Goal: Task Accomplishment & Management: Complete application form

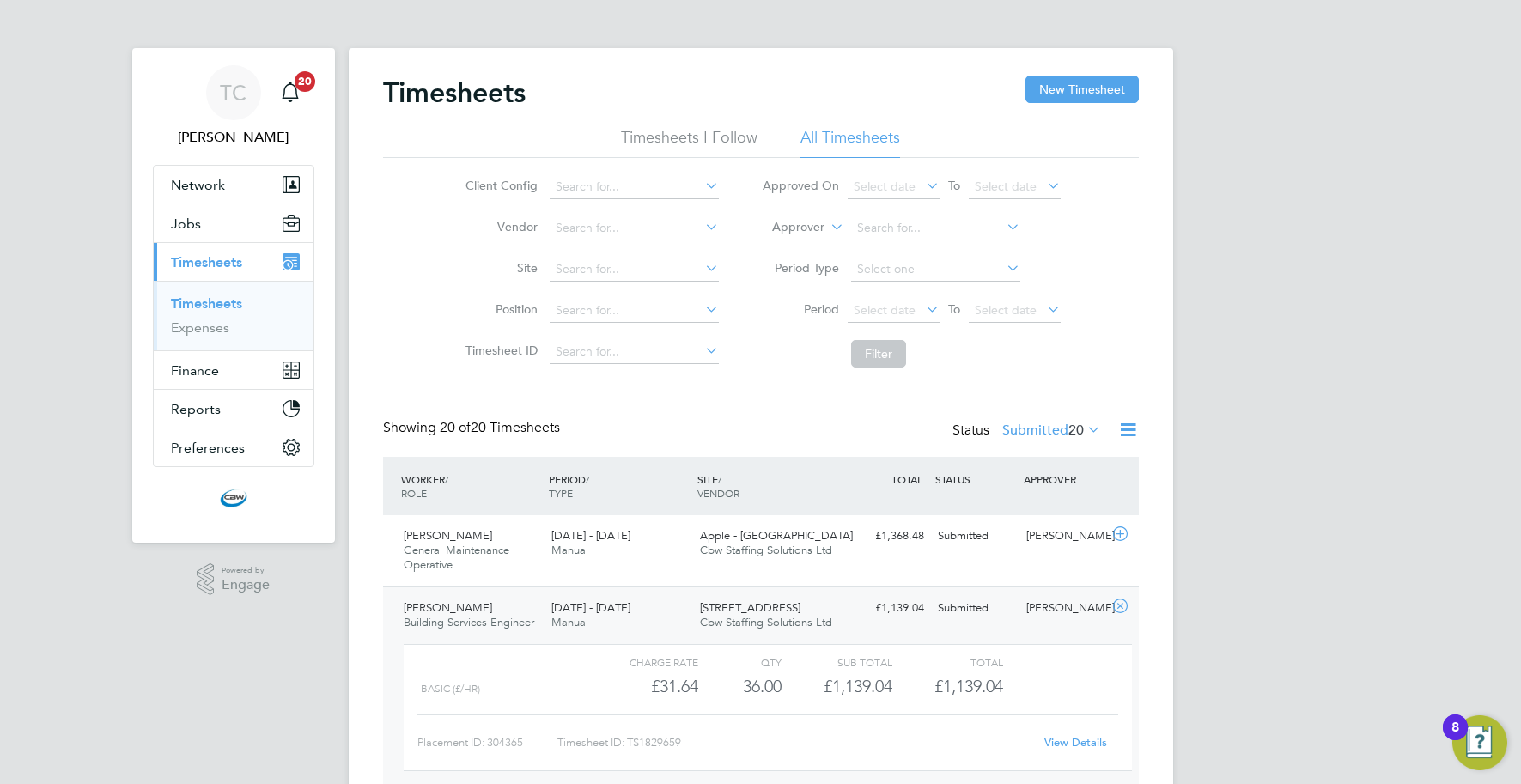
click at [1069, 438] on div "Status Submitted 20" at bounding box center [1028, 431] width 152 height 24
click at [1045, 435] on label "Submitted 20" at bounding box center [1052, 430] width 99 height 17
click at [1014, 566] on li "Rejected" at bounding box center [1028, 573] width 79 height 24
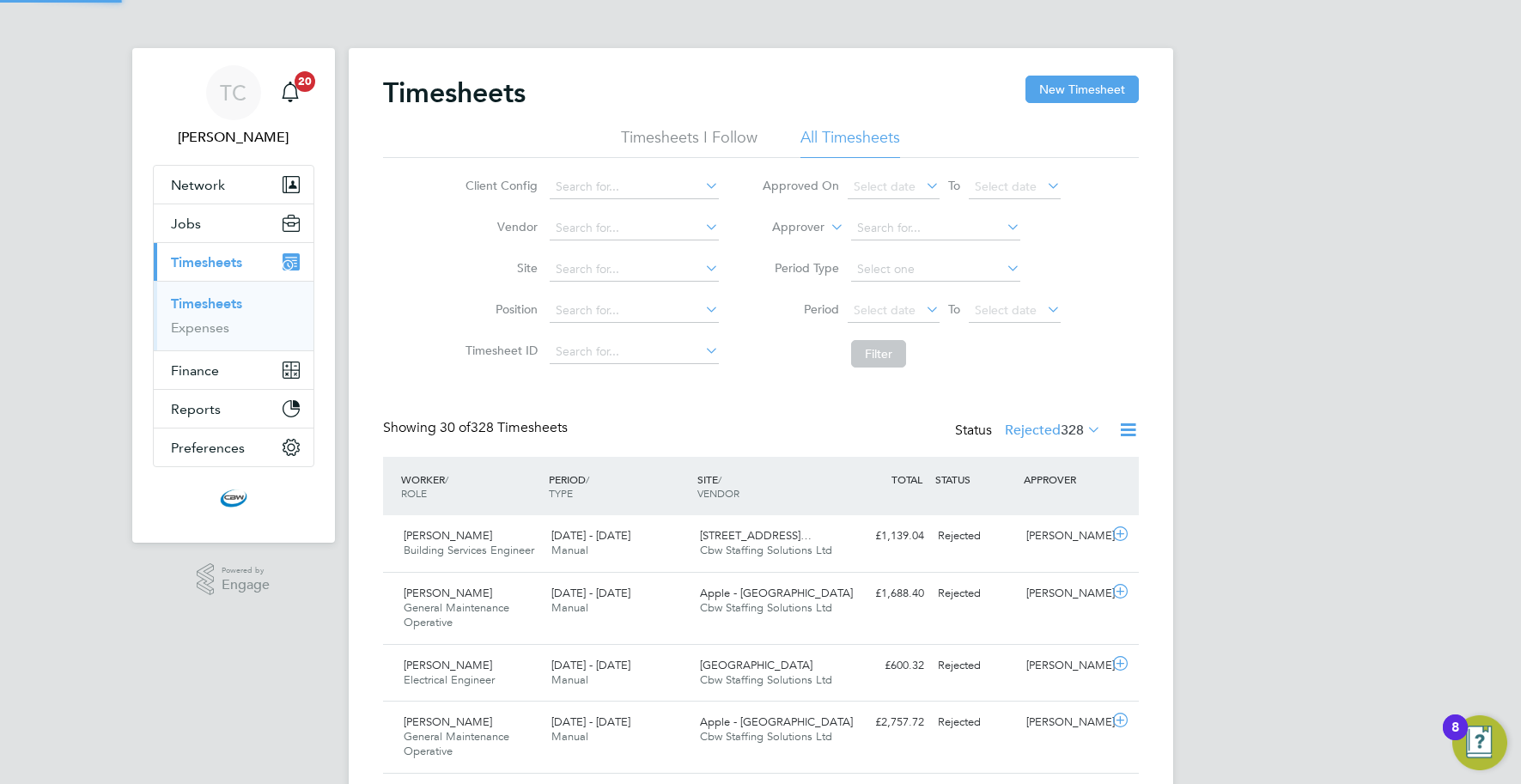
scroll to position [43, 149]
click at [931, 546] on div "Rejected" at bounding box center [976, 536] width 89 height 28
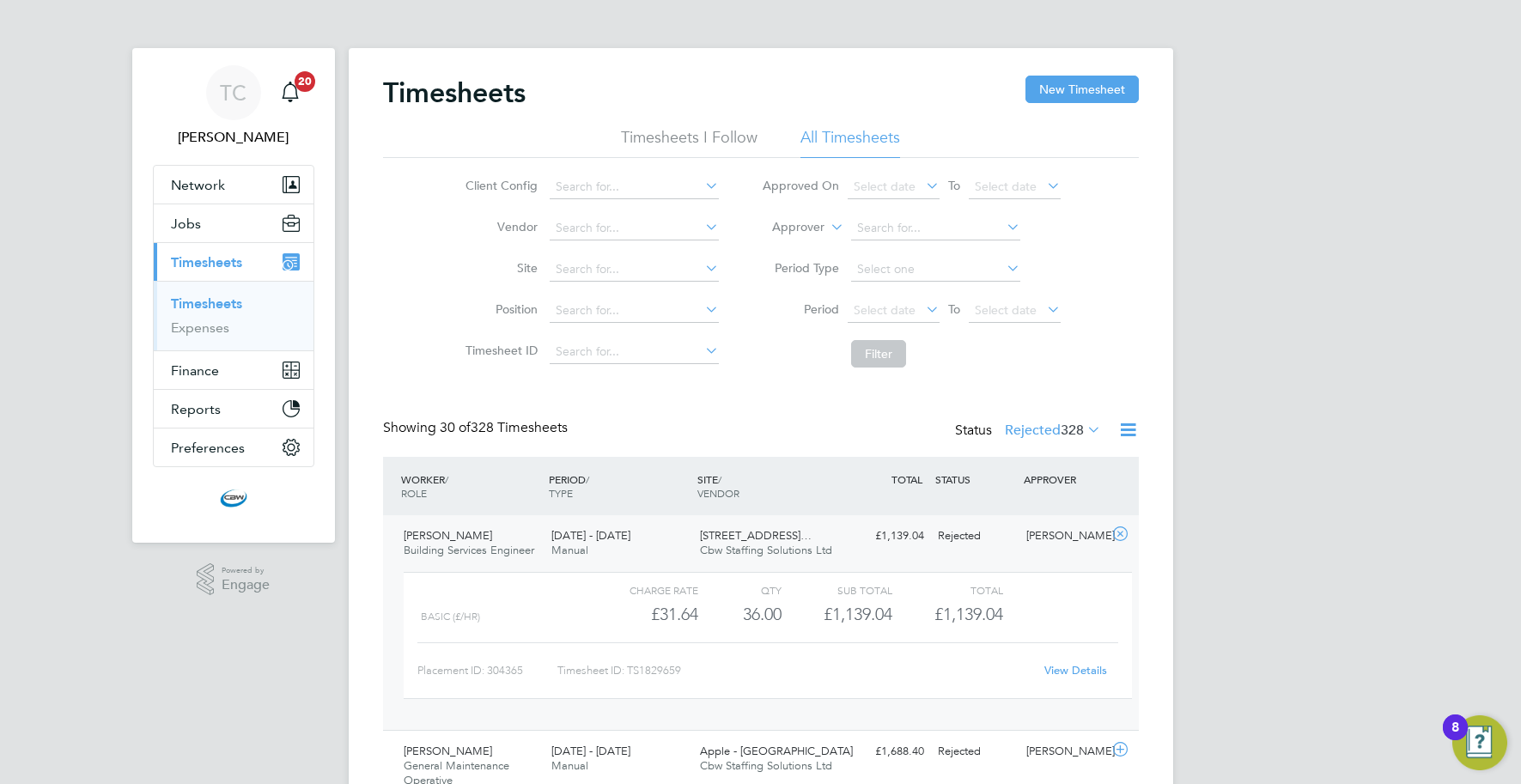
click at [1059, 665] on link "View Details" at bounding box center [1075, 670] width 62 height 15
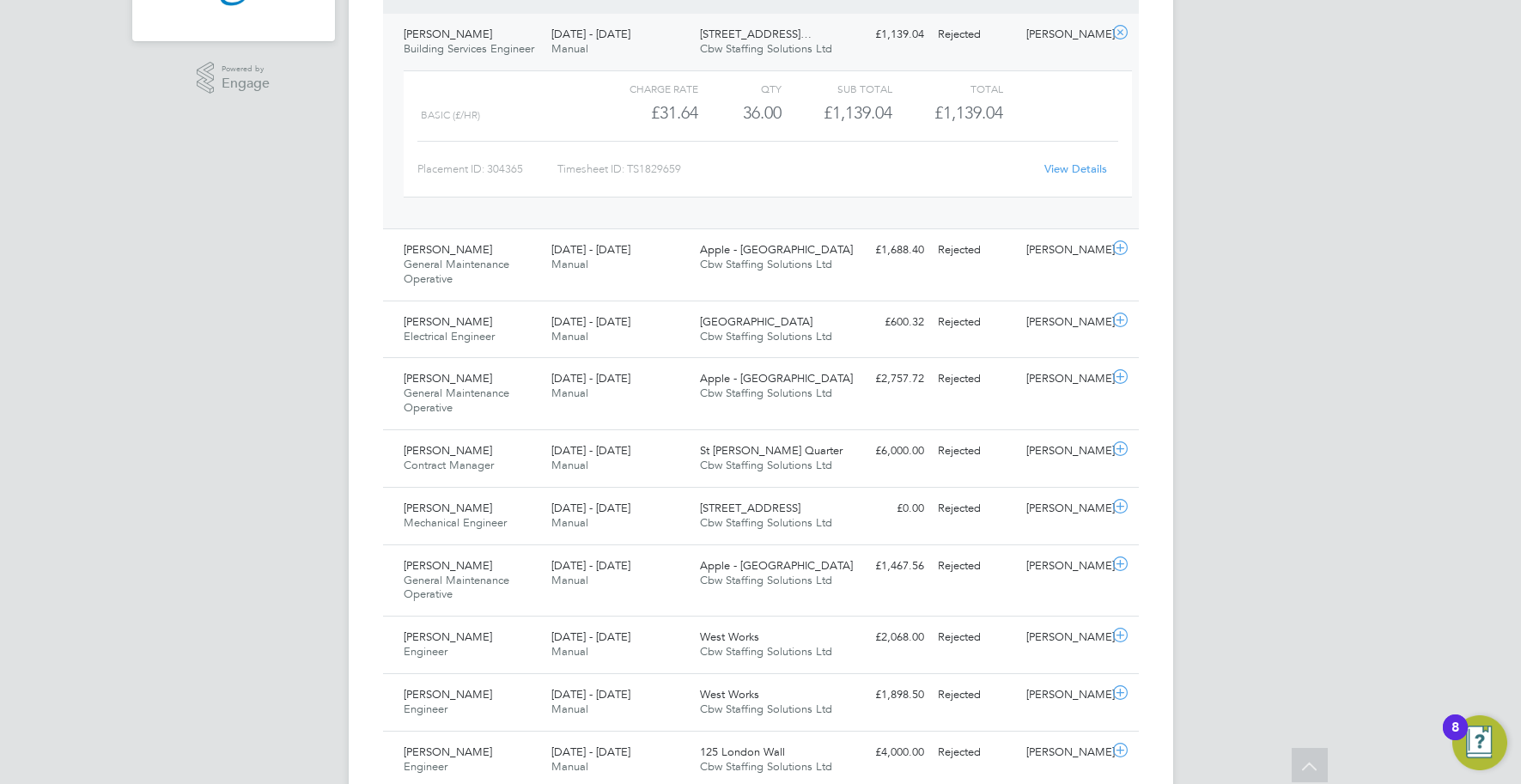
scroll to position [0, 0]
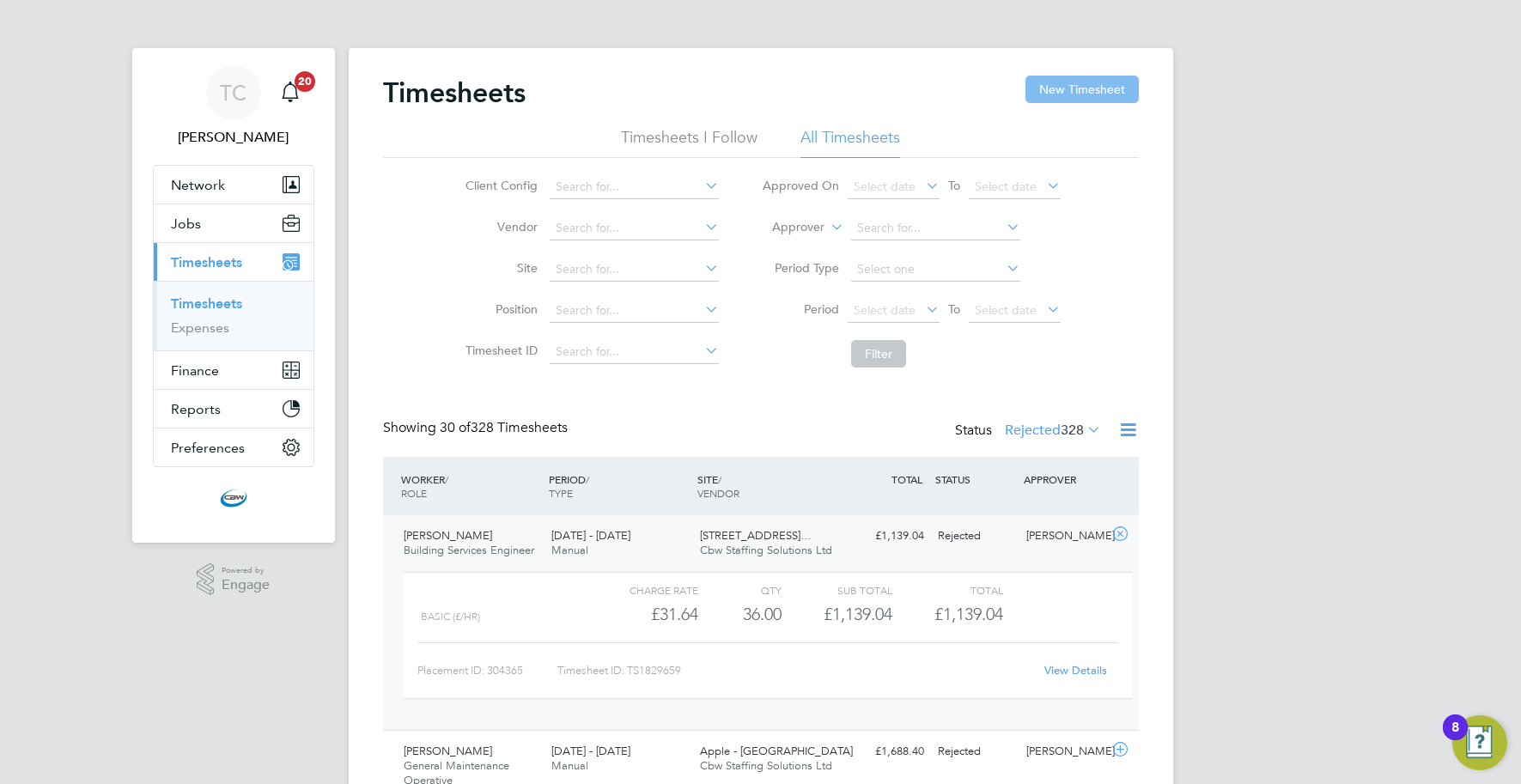
click at [1094, 88] on button "New Timesheet" at bounding box center [1082, 89] width 114 height 28
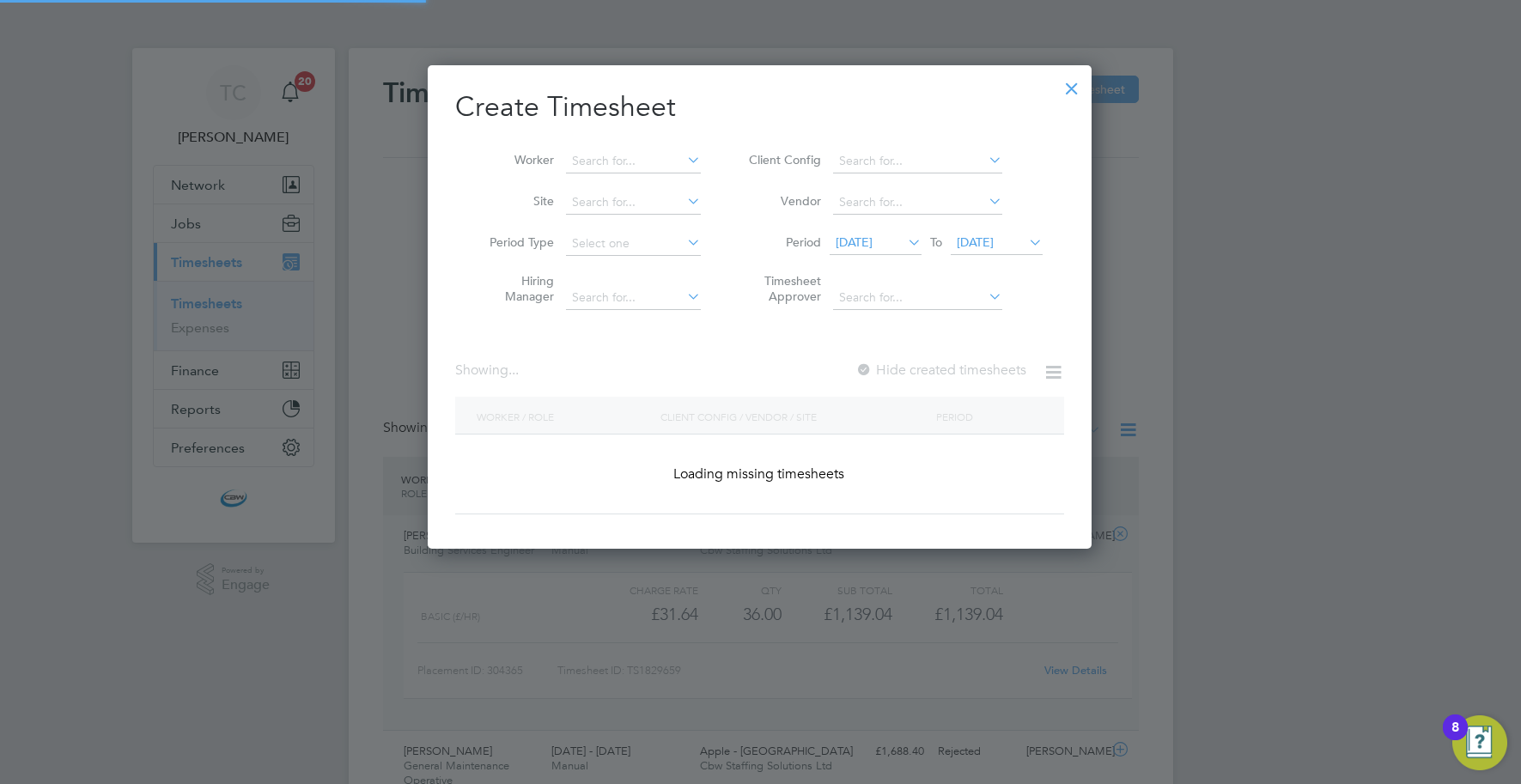
scroll to position [483, 665]
click at [644, 161] on input at bounding box center [633, 161] width 135 height 24
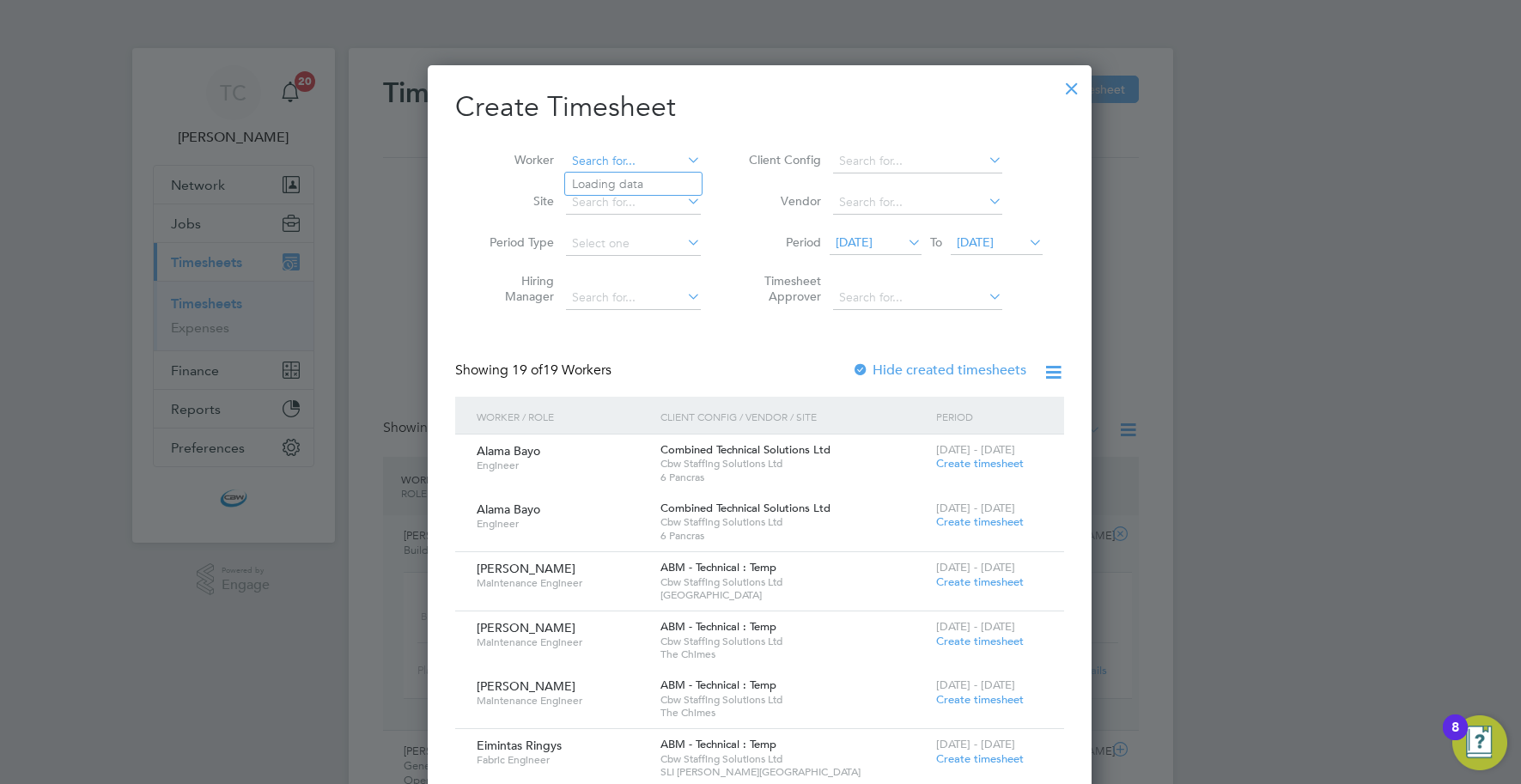
scroll to position [2174, 665]
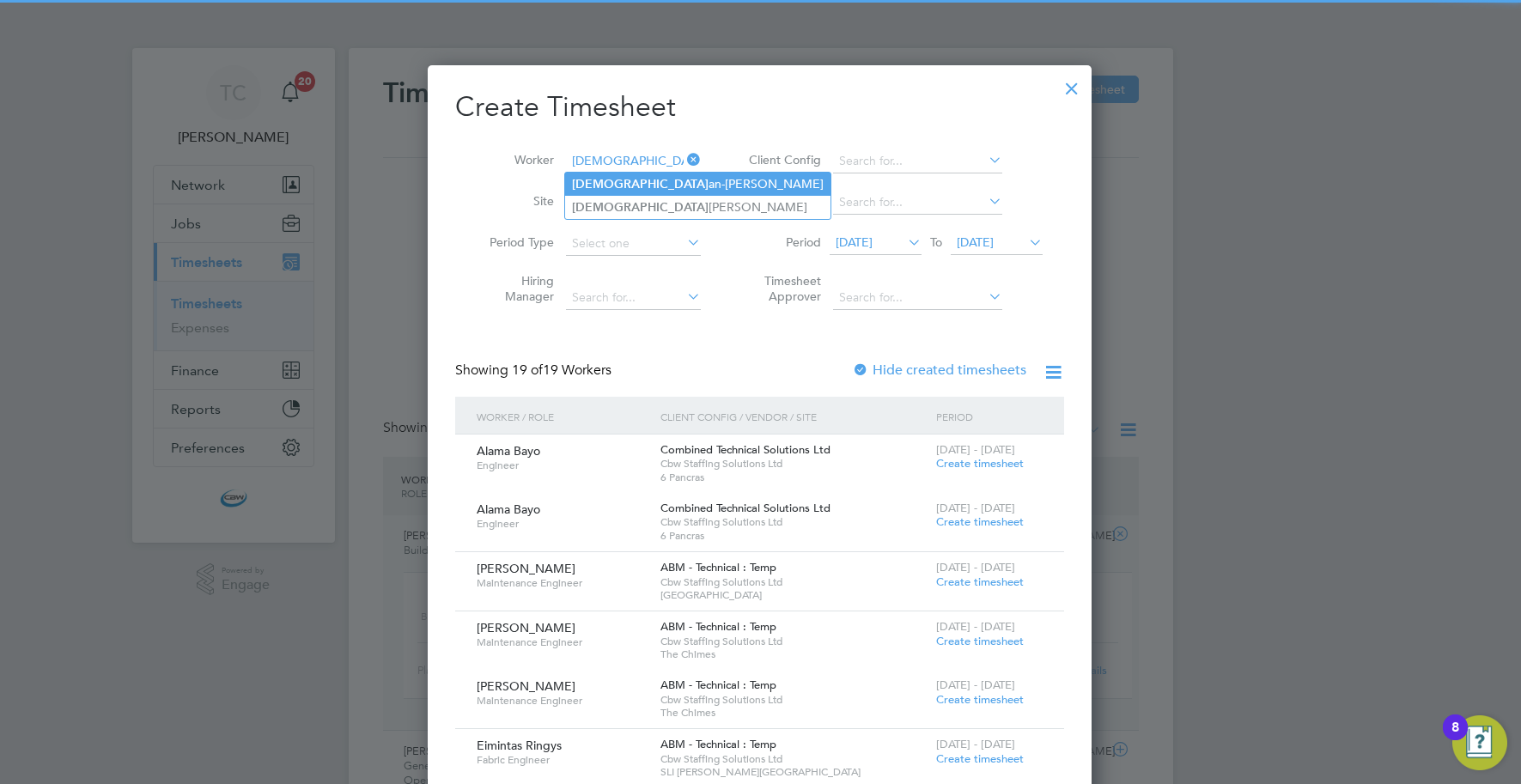
click at [635, 182] on li "Cristi an-Gabriel Negut" at bounding box center [698, 183] width 265 height 23
type input "[PERSON_NAME]"
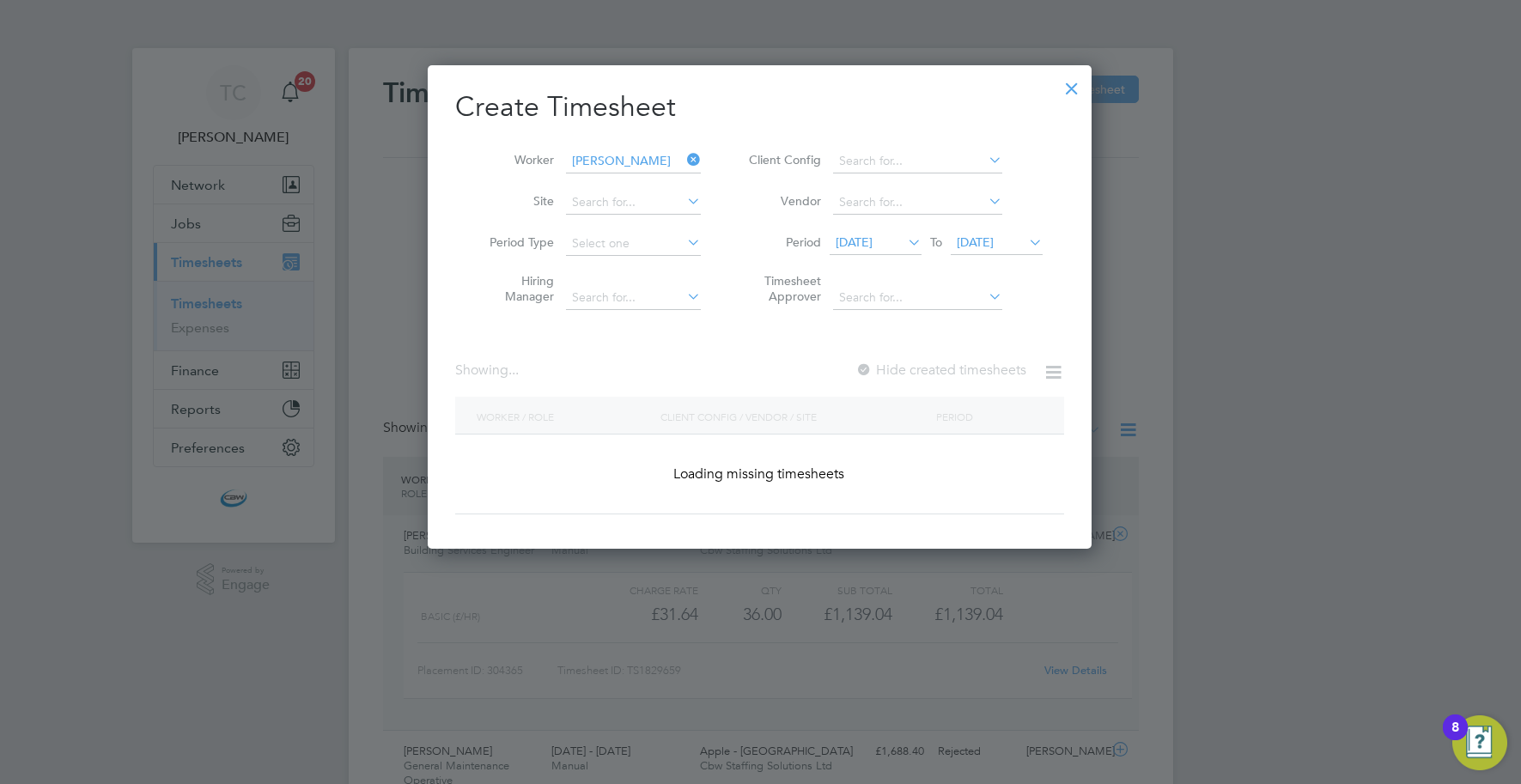
scroll to position [464, 665]
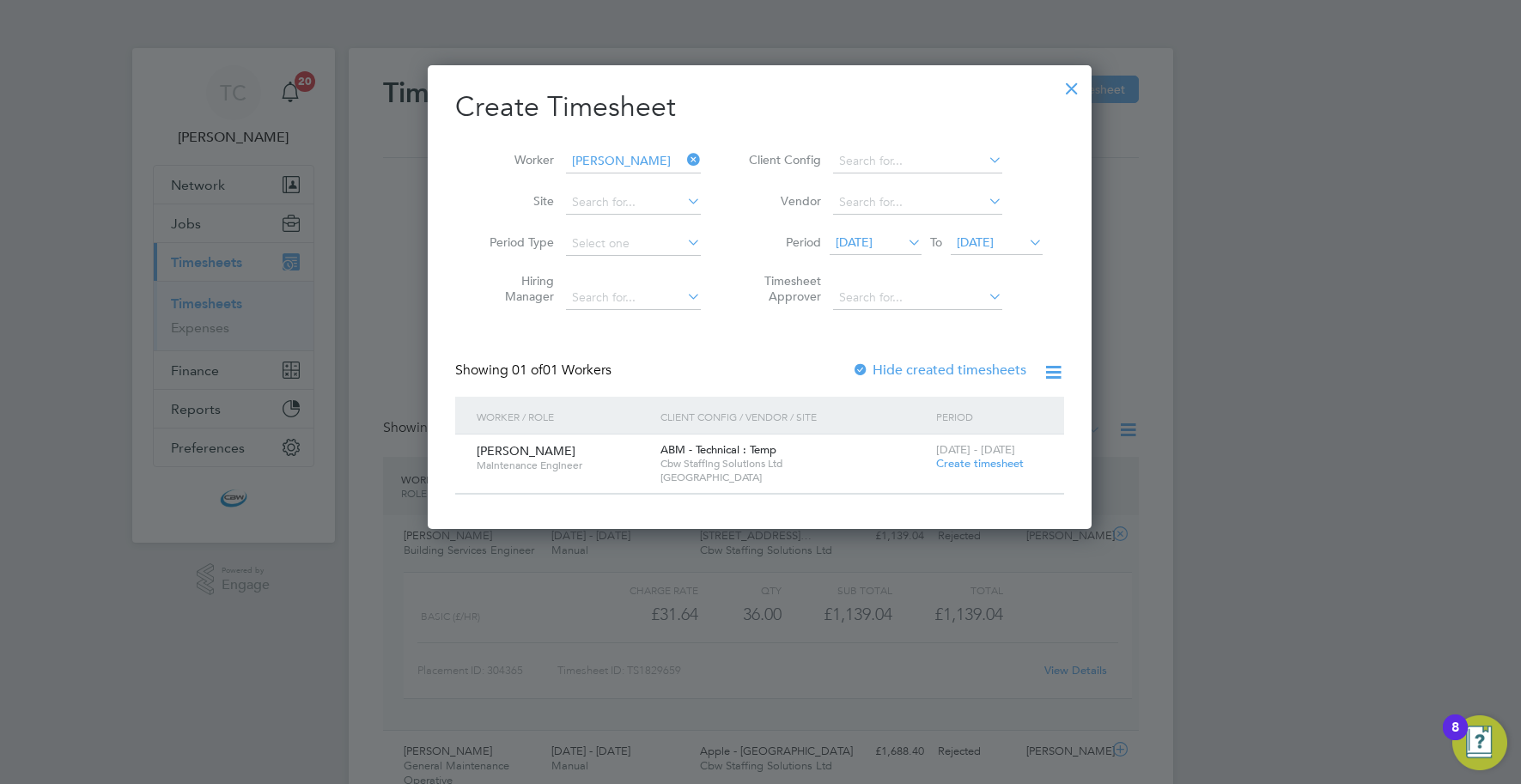
click at [951, 469] on span "Create timesheet" at bounding box center [980, 464] width 88 height 15
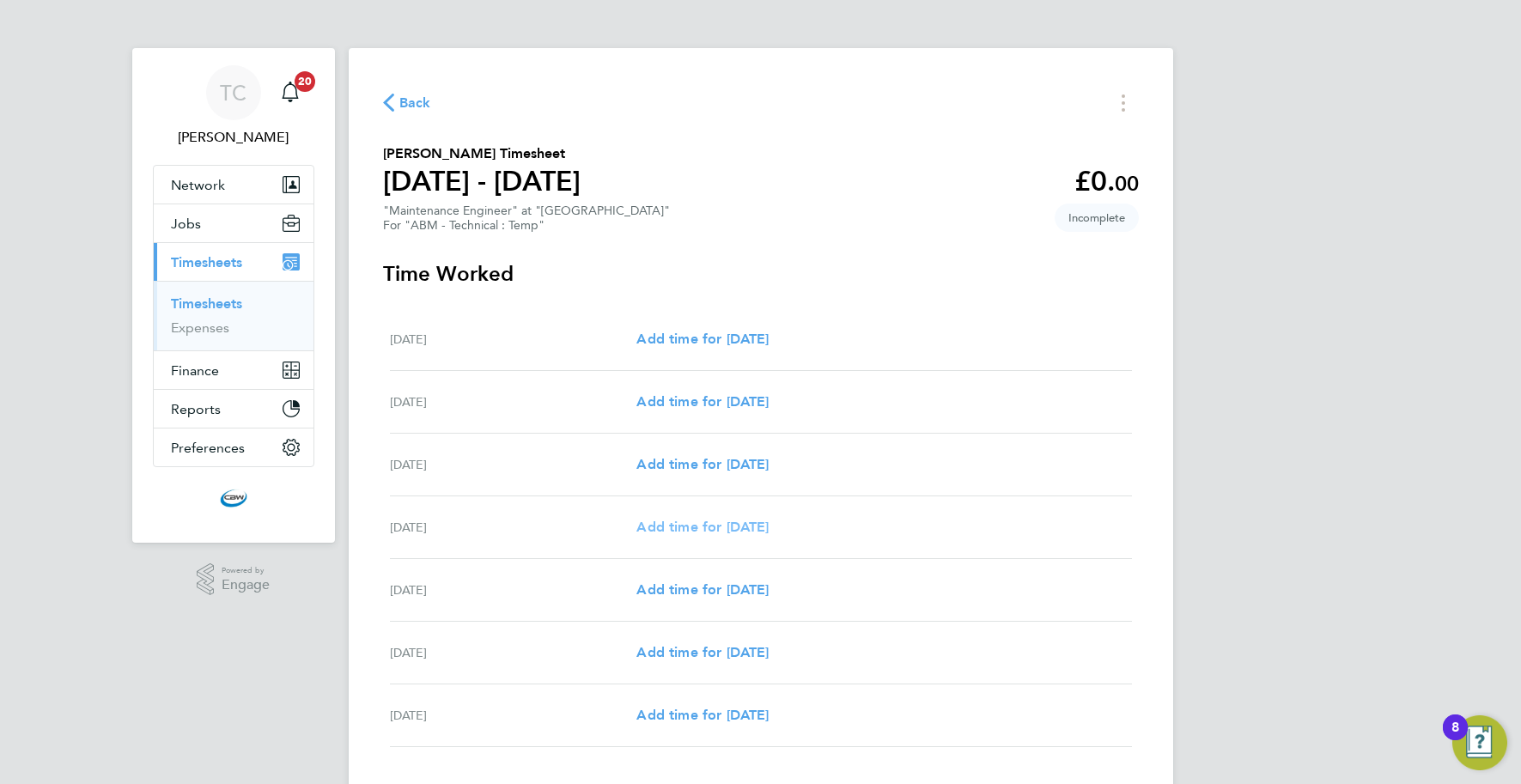
click at [700, 522] on span "Add time for [DATE]" at bounding box center [702, 527] width 132 height 17
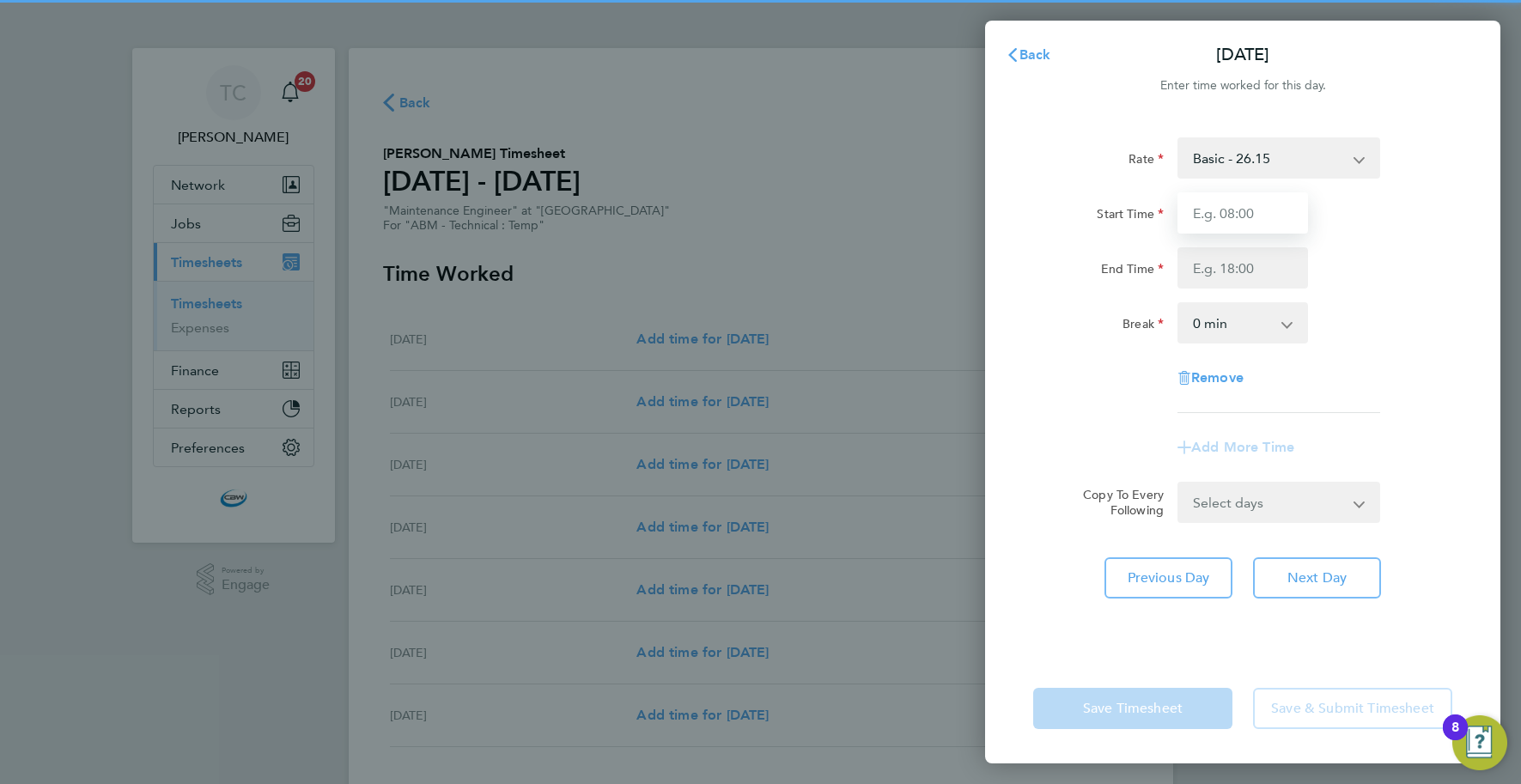
click at [1201, 216] on input "Start Time" at bounding box center [1243, 213] width 130 height 41
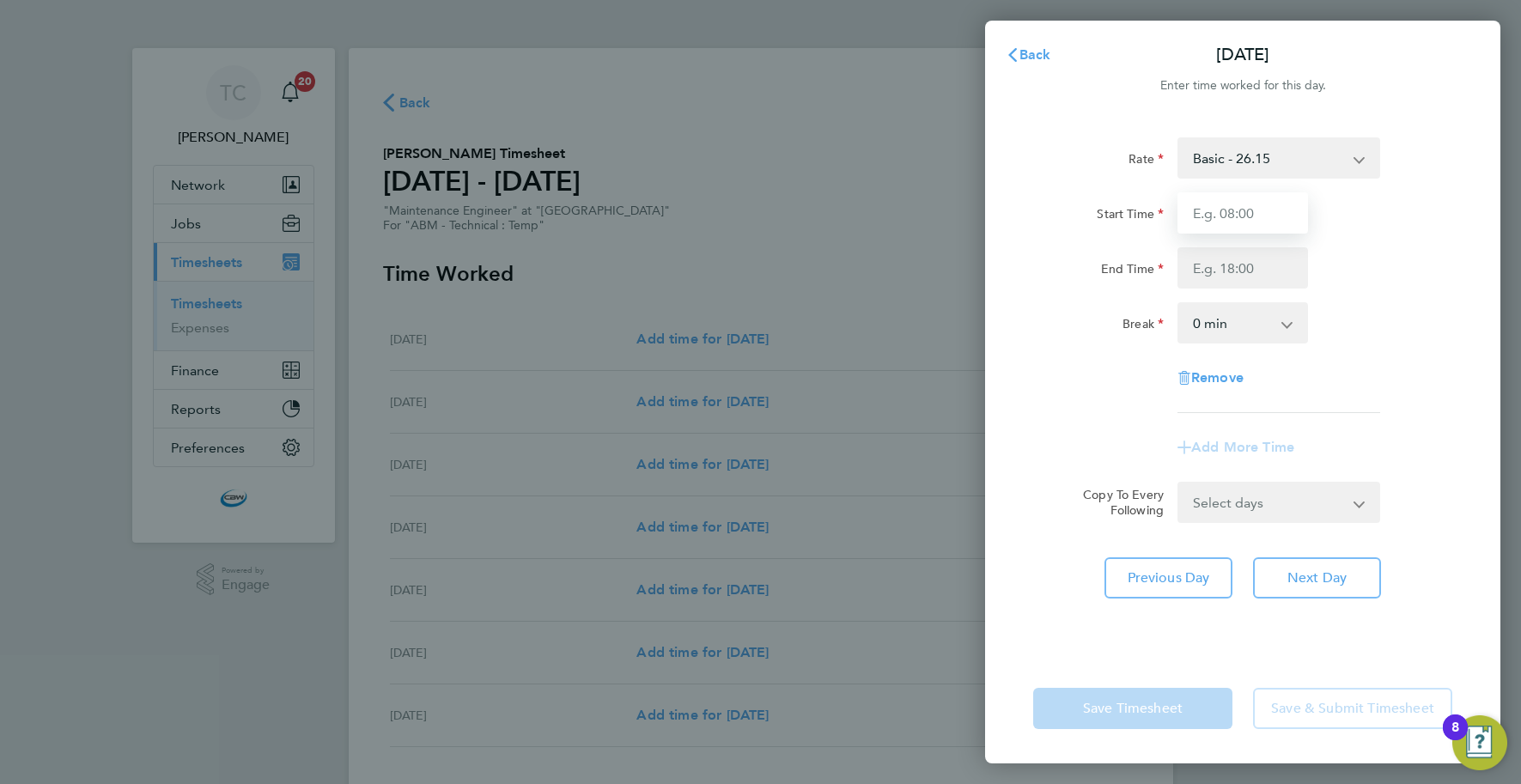
type input "08:00"
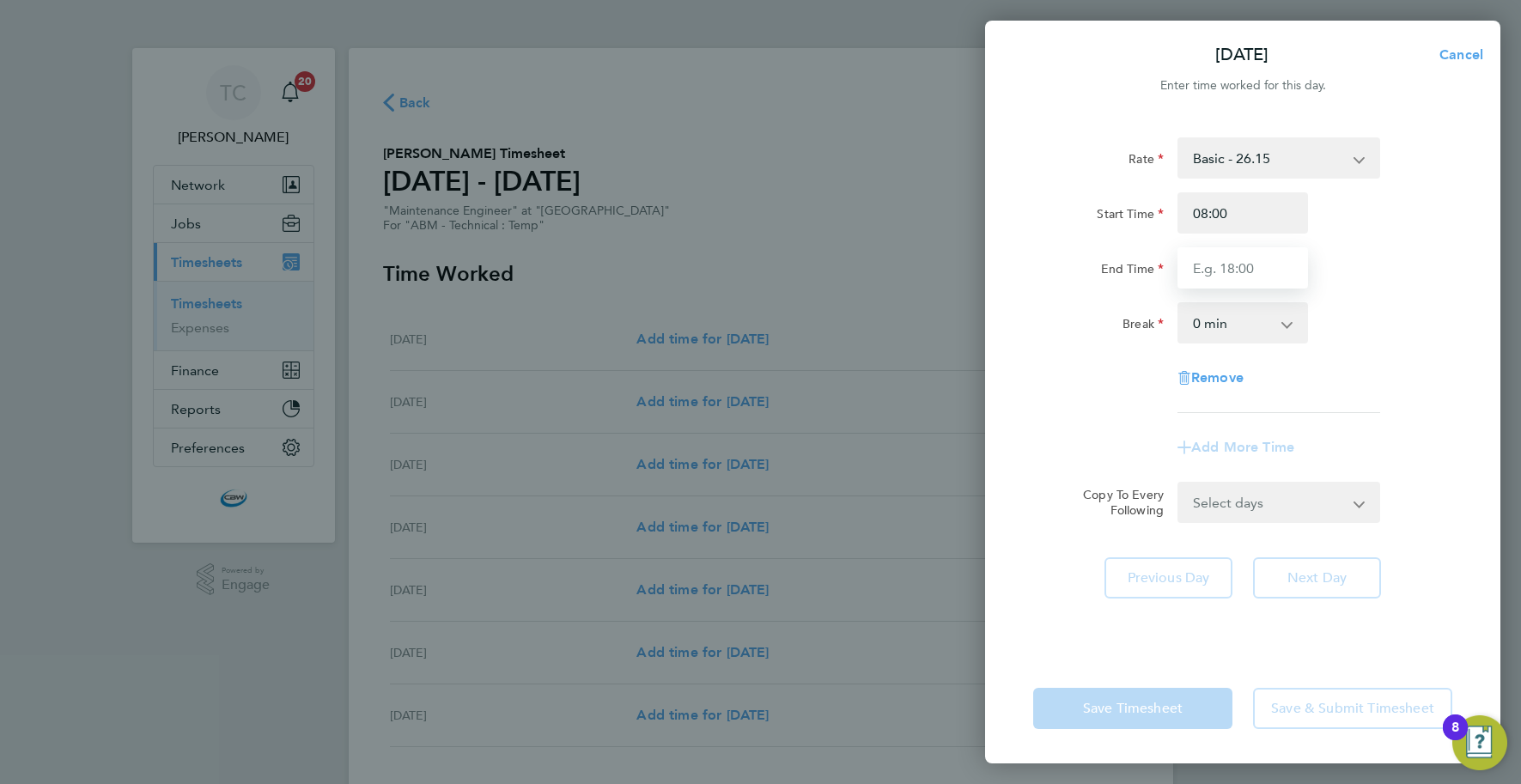
click at [1232, 266] on input "End Time" at bounding box center [1243, 268] width 130 height 41
type input "17:00"
click at [1230, 323] on select "0 min 15 min 30 min 45 min 60 min 75 min 90 min" at bounding box center [1232, 322] width 106 height 38
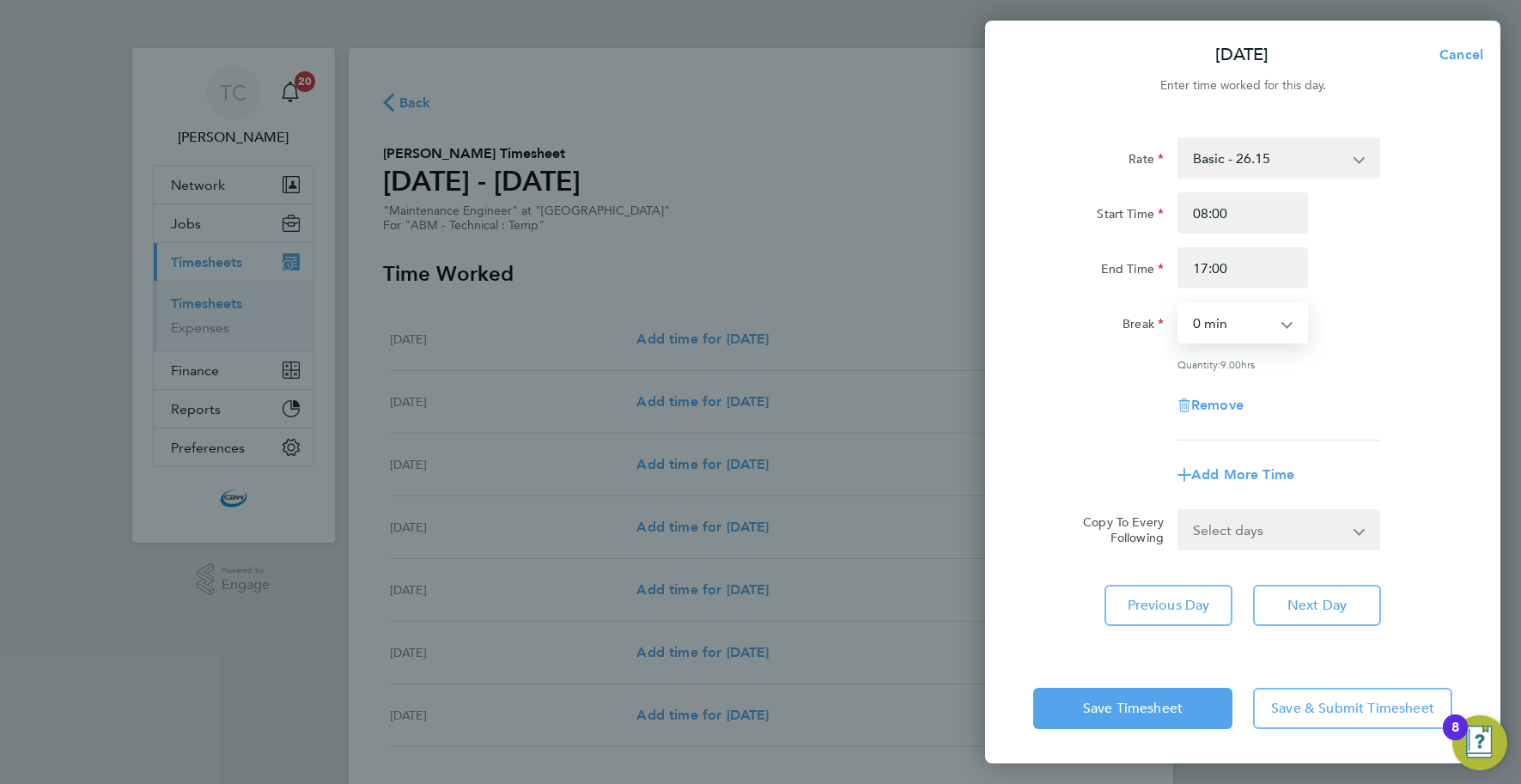
select select "60"
click at [1179, 304] on select "0 min 15 min 30 min 45 min 60 min 75 min 90 min" at bounding box center [1232, 322] width 106 height 38
click at [1222, 534] on select "Select days Day Wednesday Thursday Friday" at bounding box center [1270, 530] width 181 height 38
select select "DAY"
click at [1179, 511] on select "Select days Day Wednesday Thursday Friday" at bounding box center [1270, 530] width 181 height 38
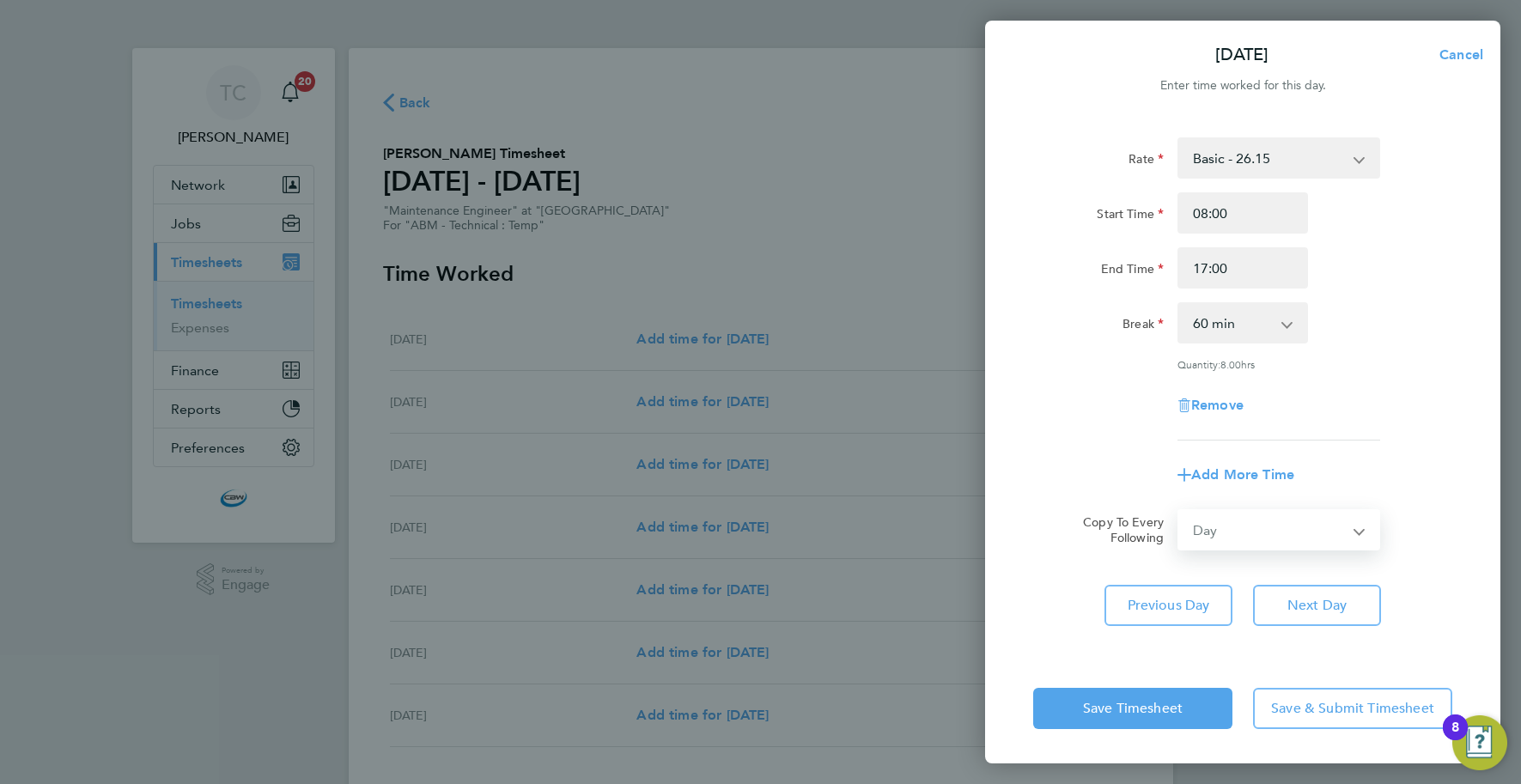
select select "2025-09-26"
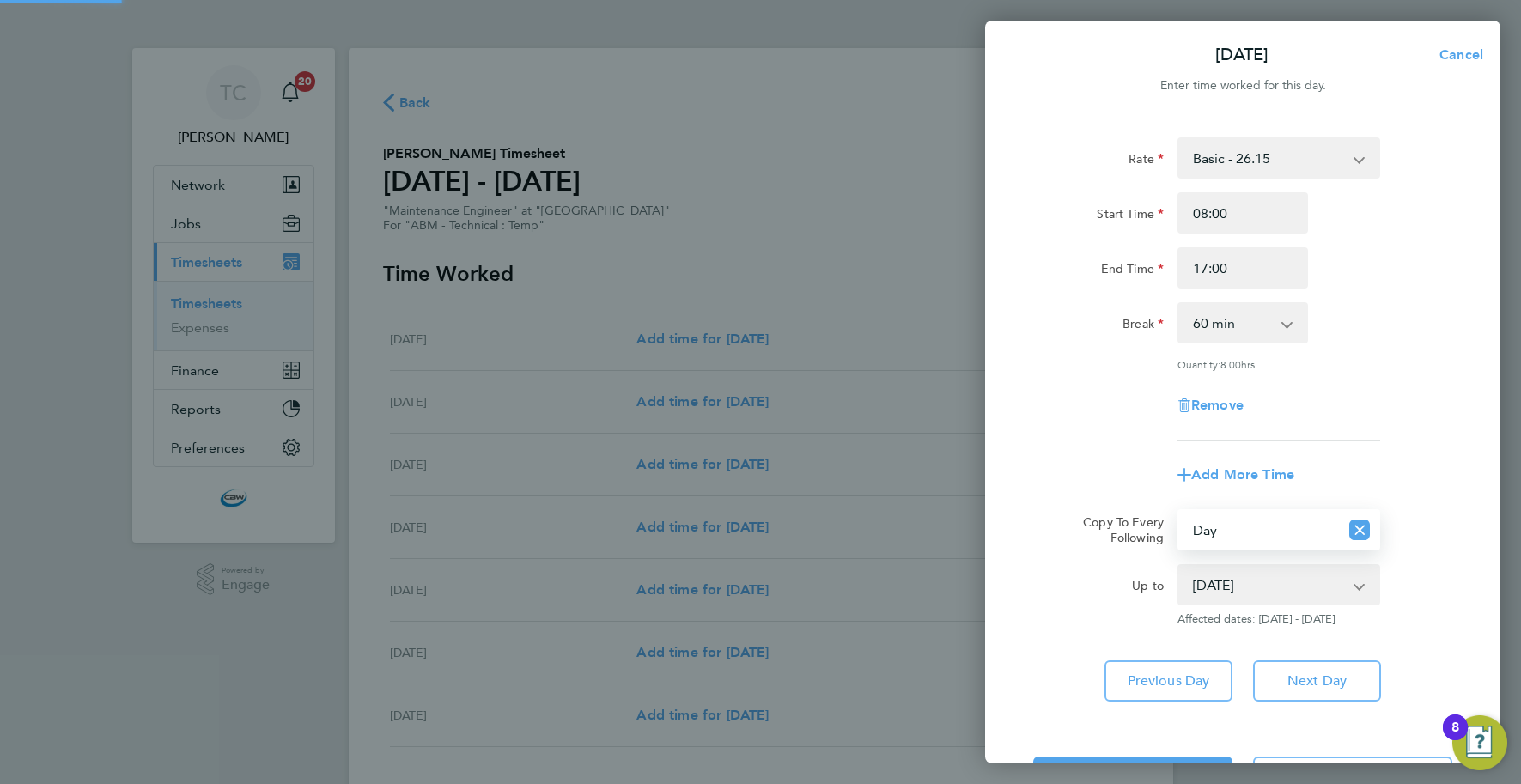
scroll to position [67, 0]
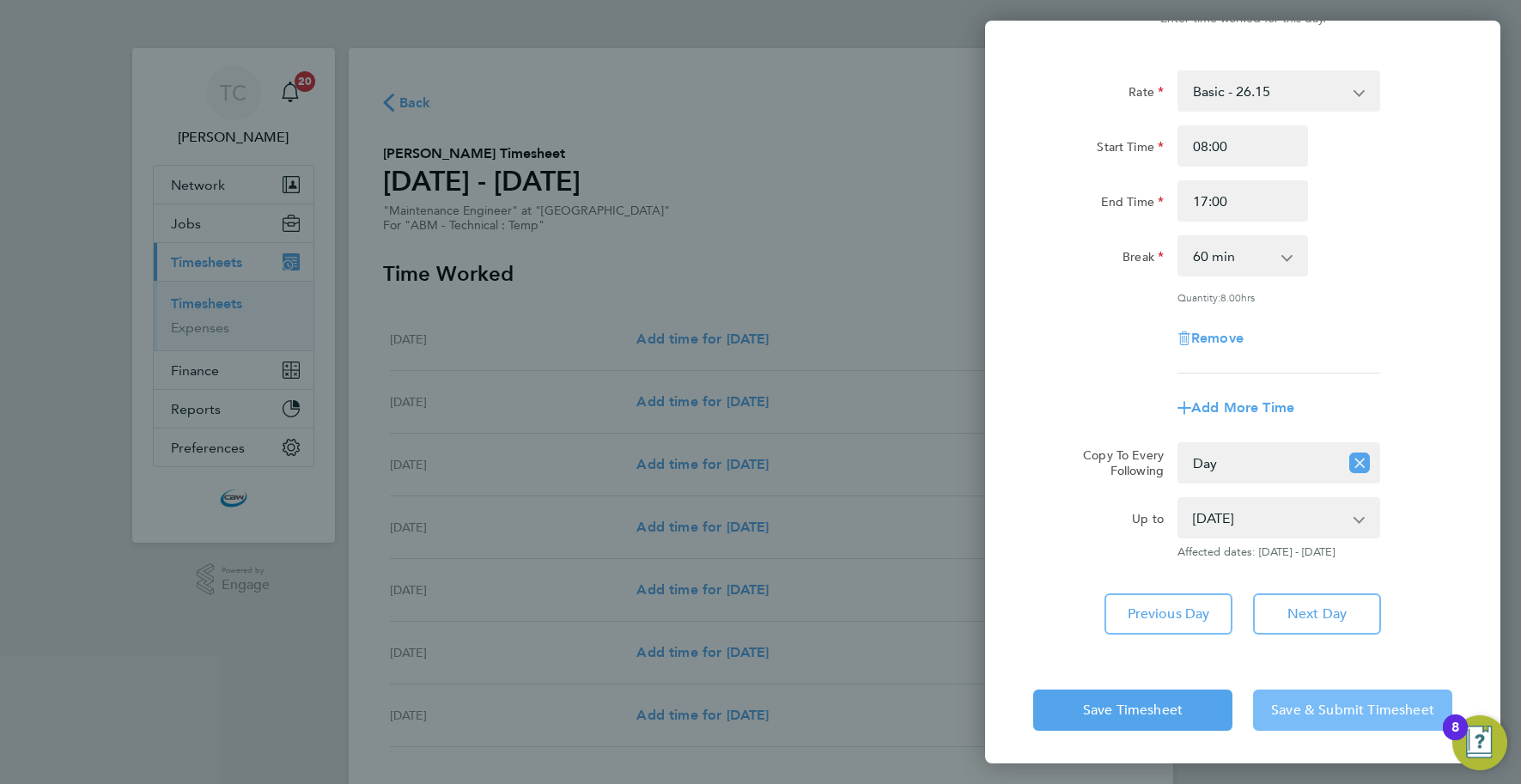
click at [1283, 710] on span "Save & Submit Timesheet" at bounding box center [1352, 710] width 163 height 17
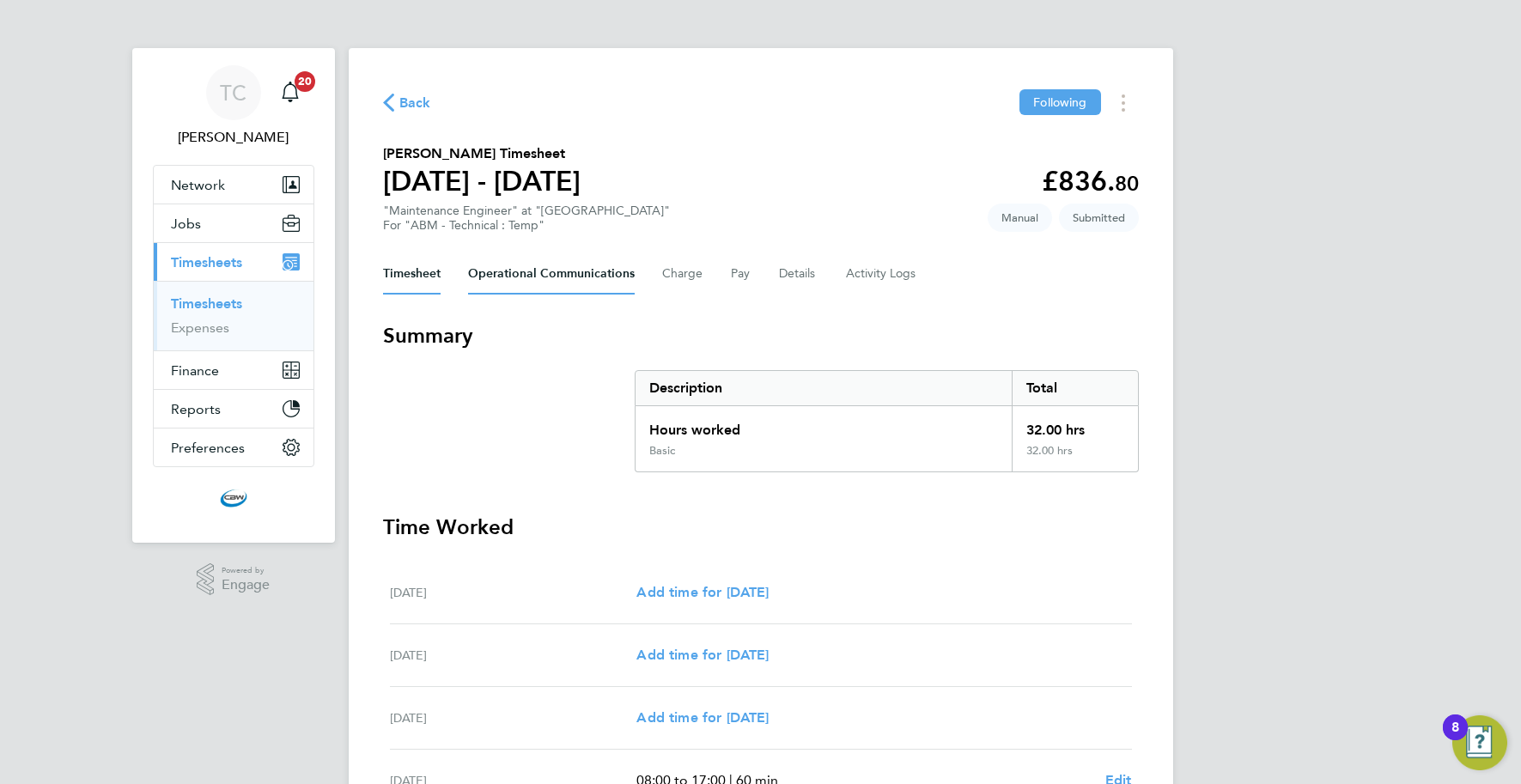
click at [489, 272] on Communications-tab "Operational Communications" at bounding box center [551, 274] width 167 height 41
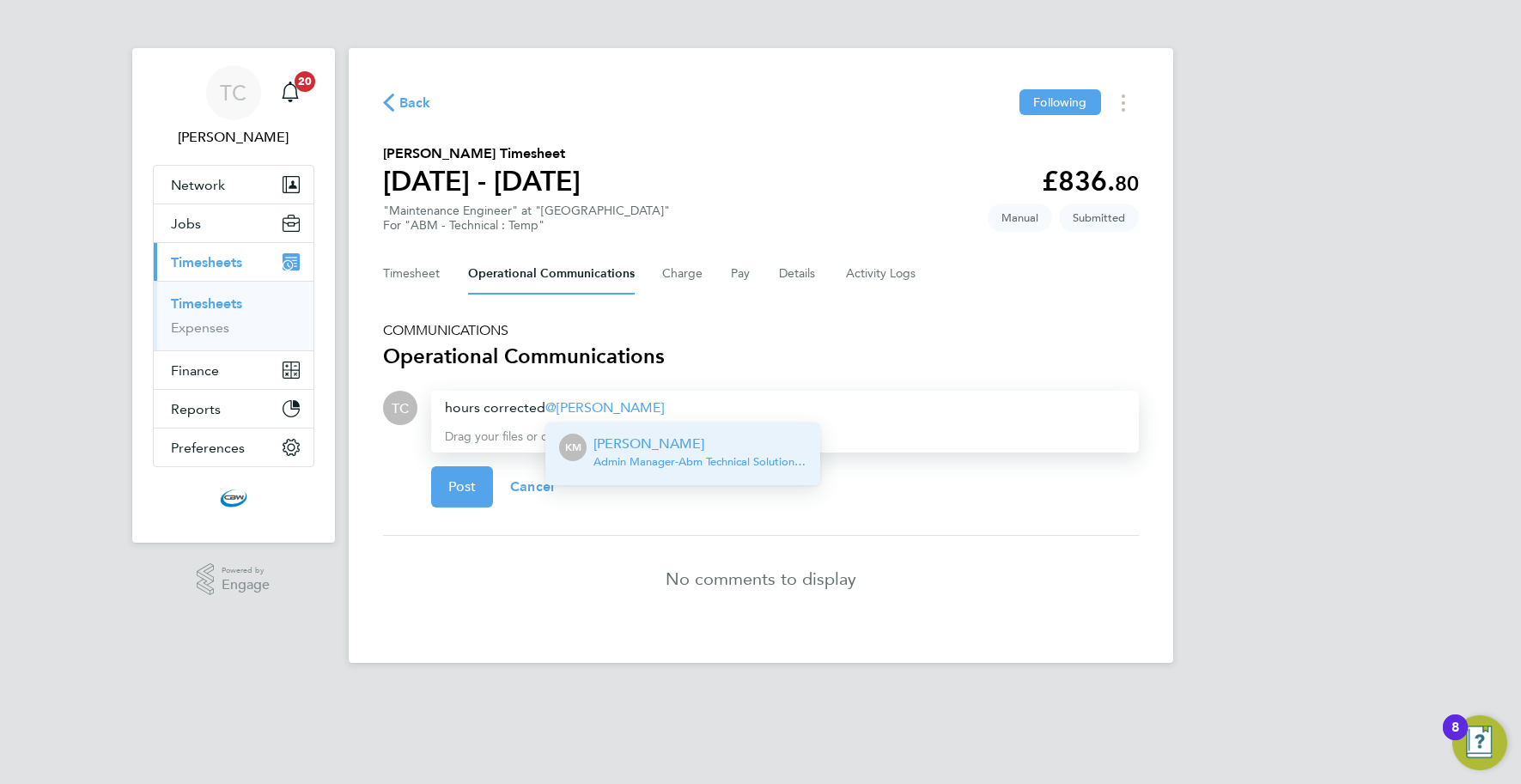
click at [642, 452] on p "Karen Mcgovern" at bounding box center [699, 444] width 213 height 20
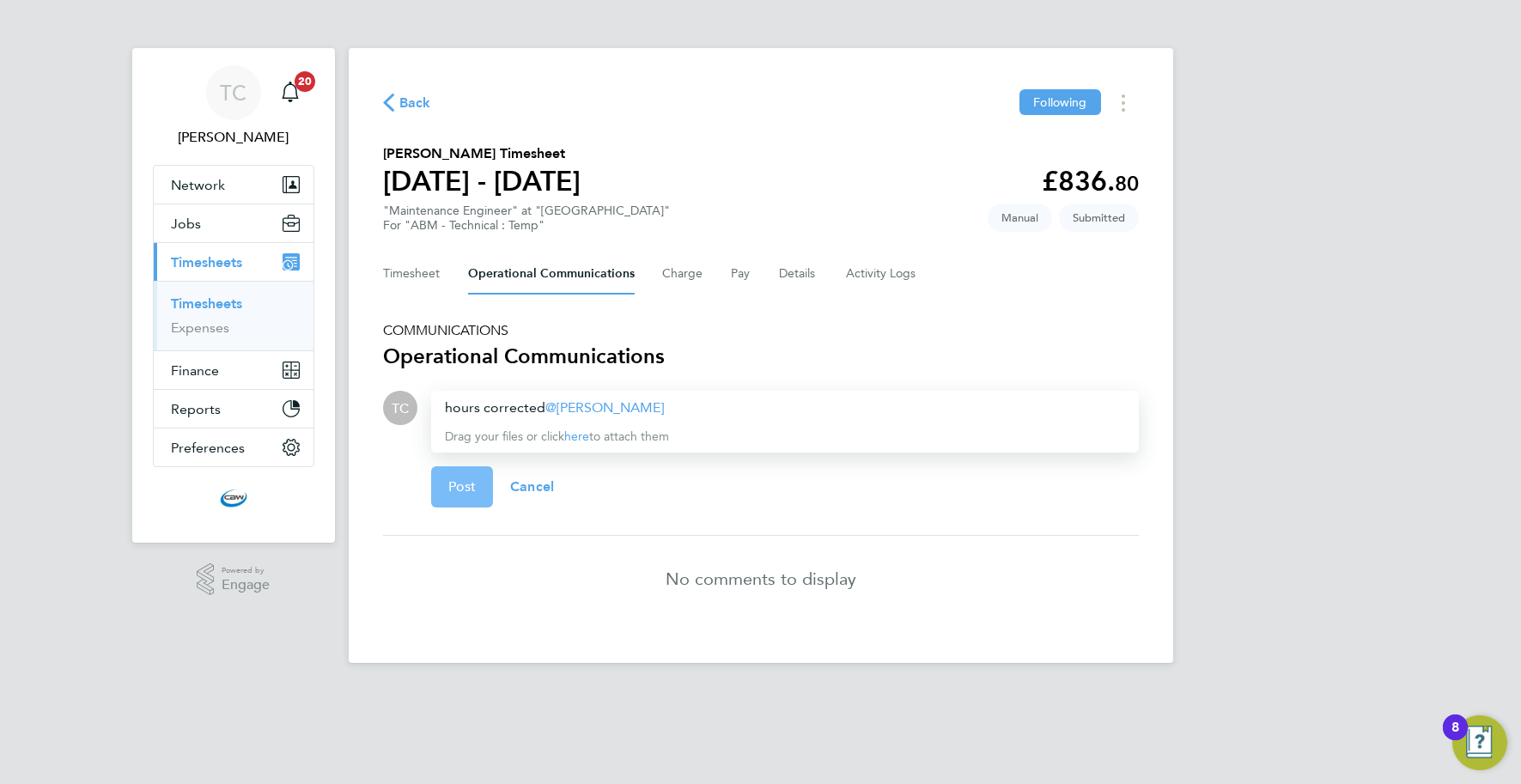
click at [452, 487] on span "Post" at bounding box center [462, 487] width 28 height 17
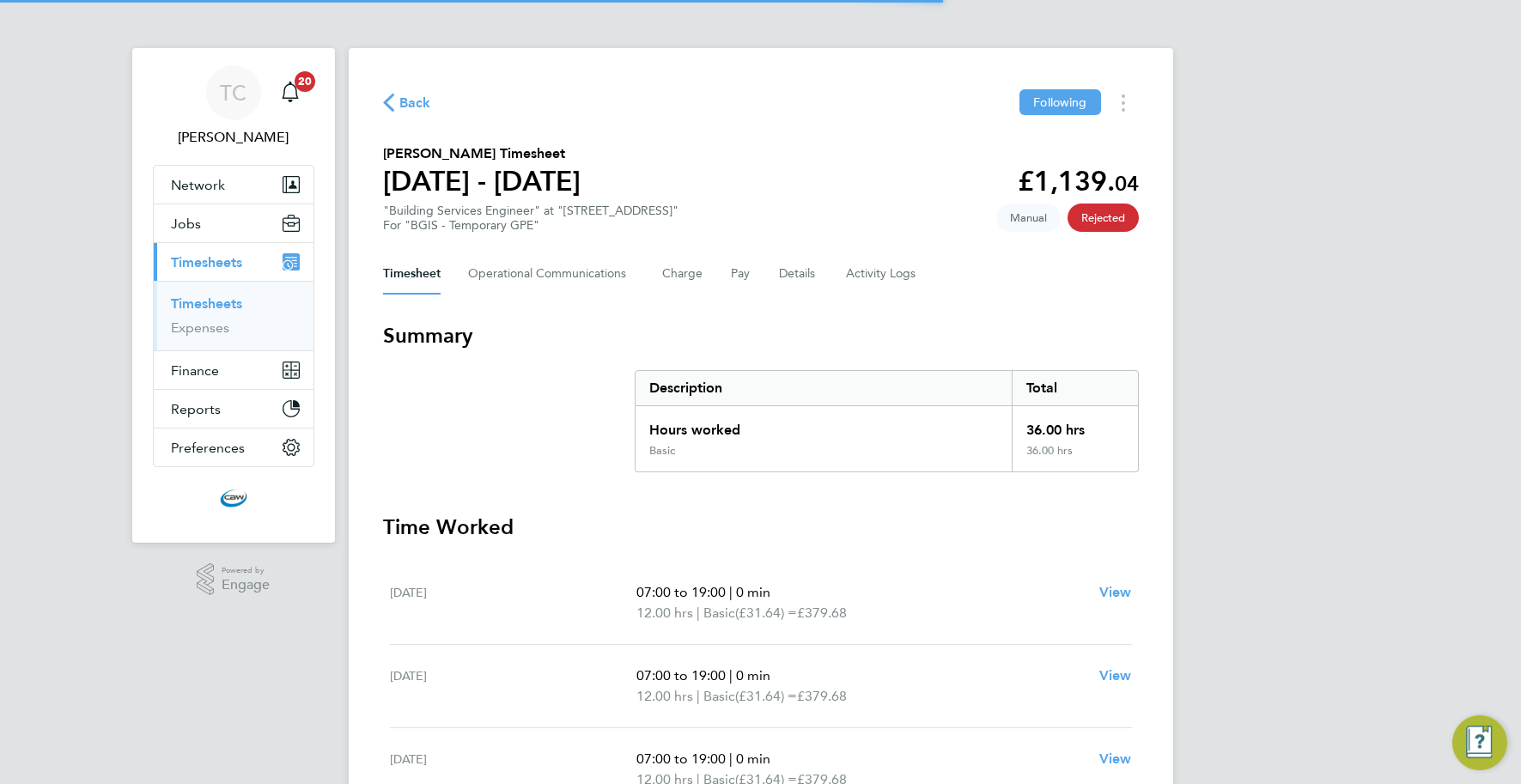
scroll to position [96, 0]
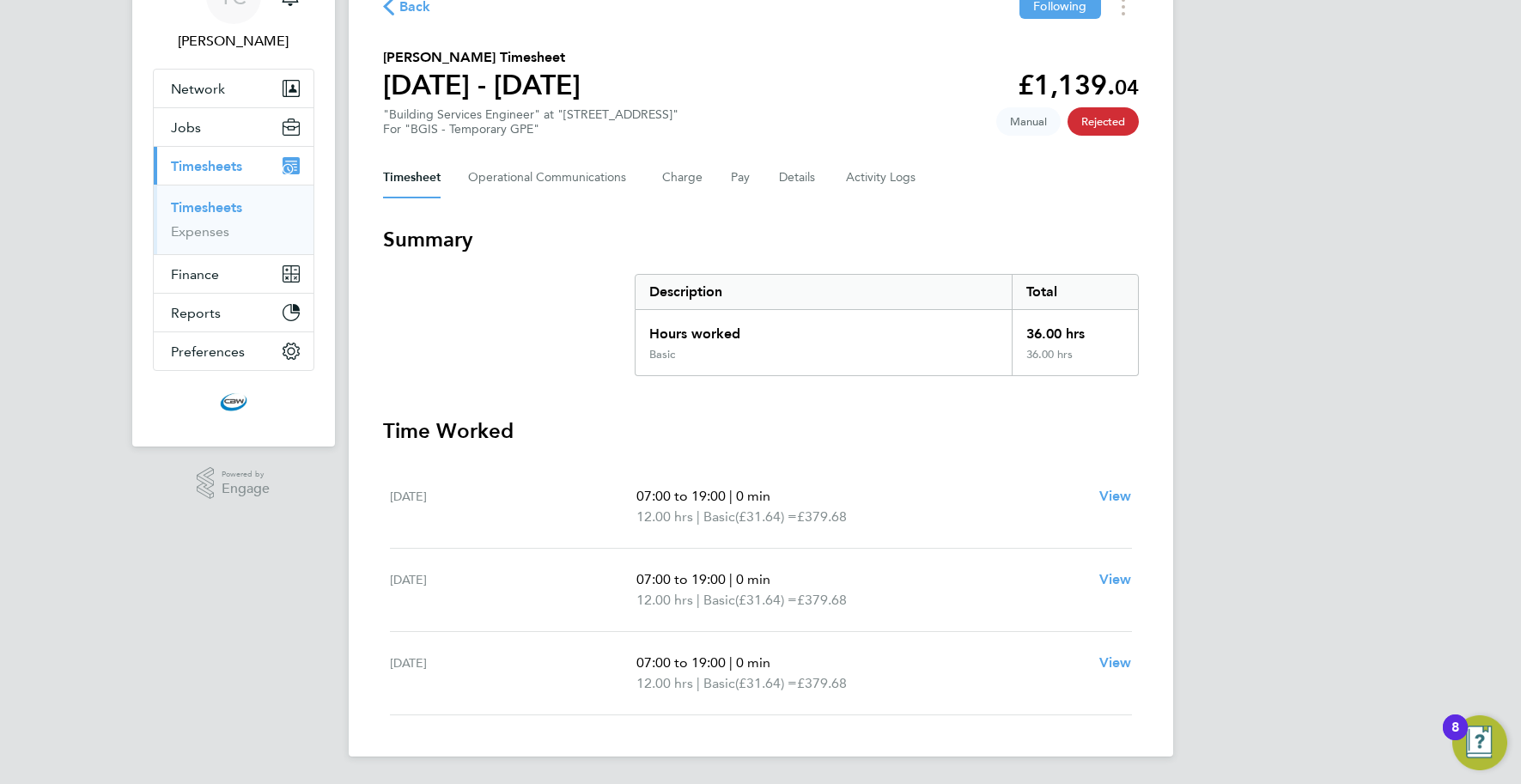
click at [225, 210] on link "Timesheets" at bounding box center [207, 208] width 72 height 17
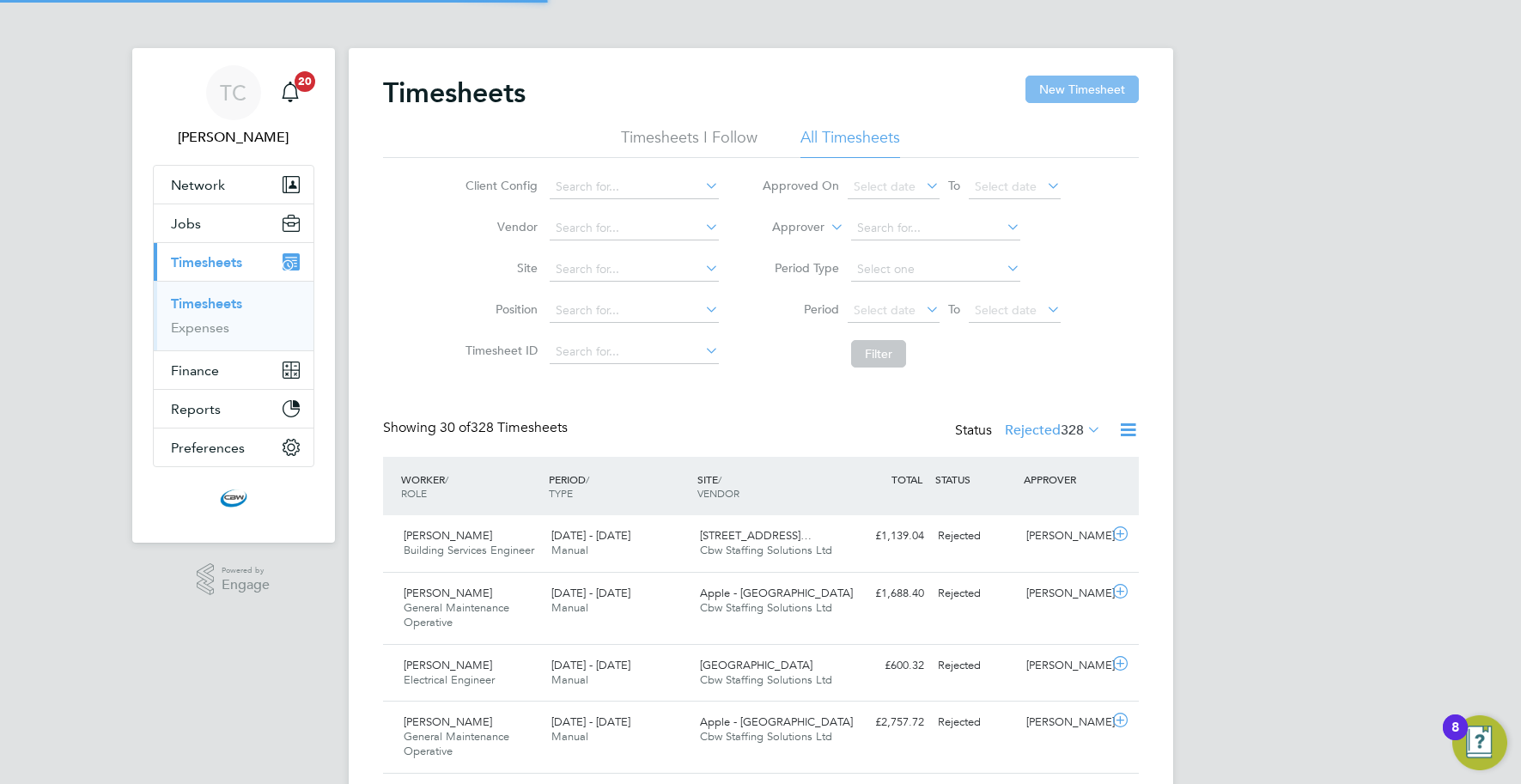
click at [1094, 91] on button "New Timesheet" at bounding box center [1082, 89] width 114 height 28
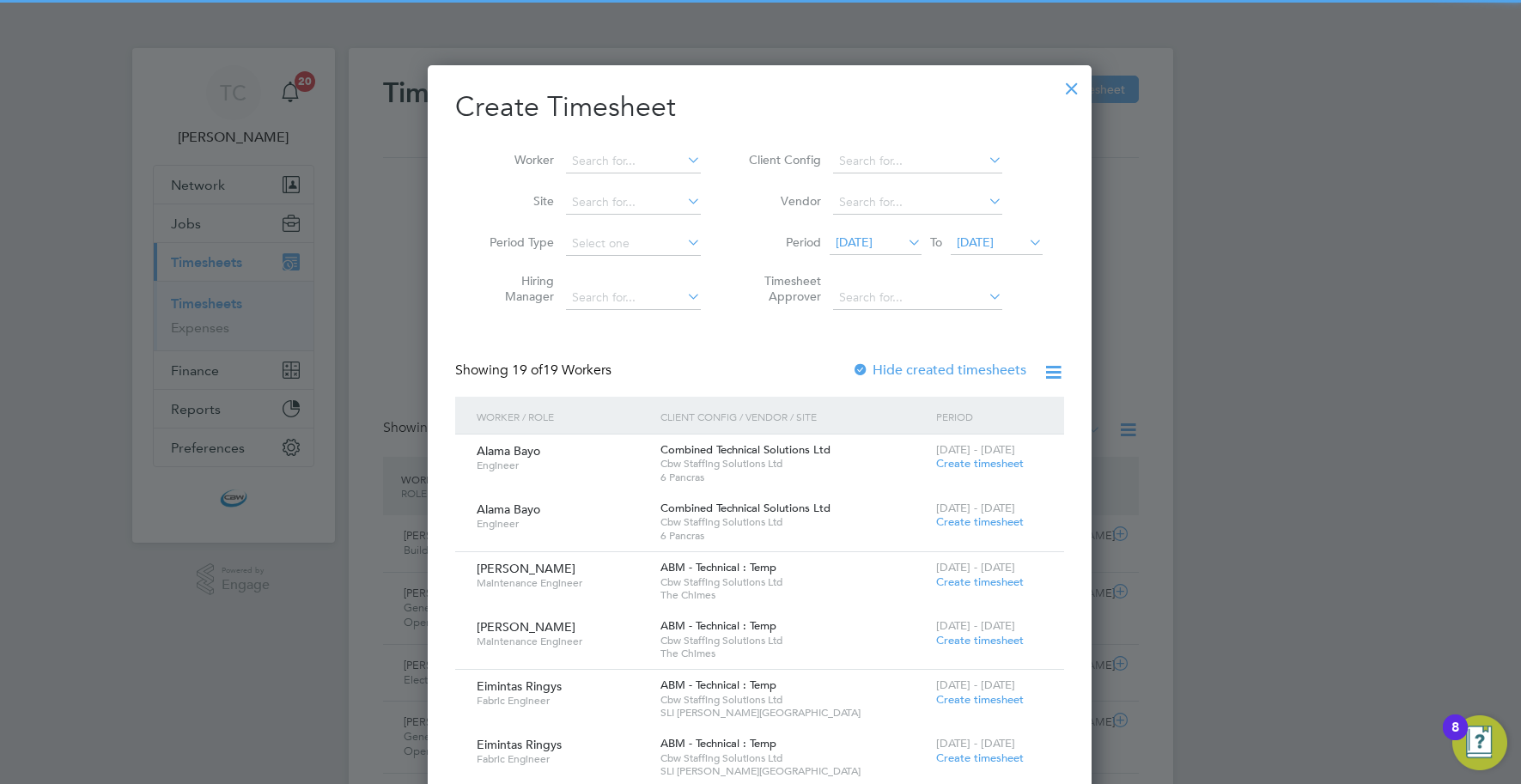
click at [645, 177] on li "Worker" at bounding box center [589, 161] width 267 height 41
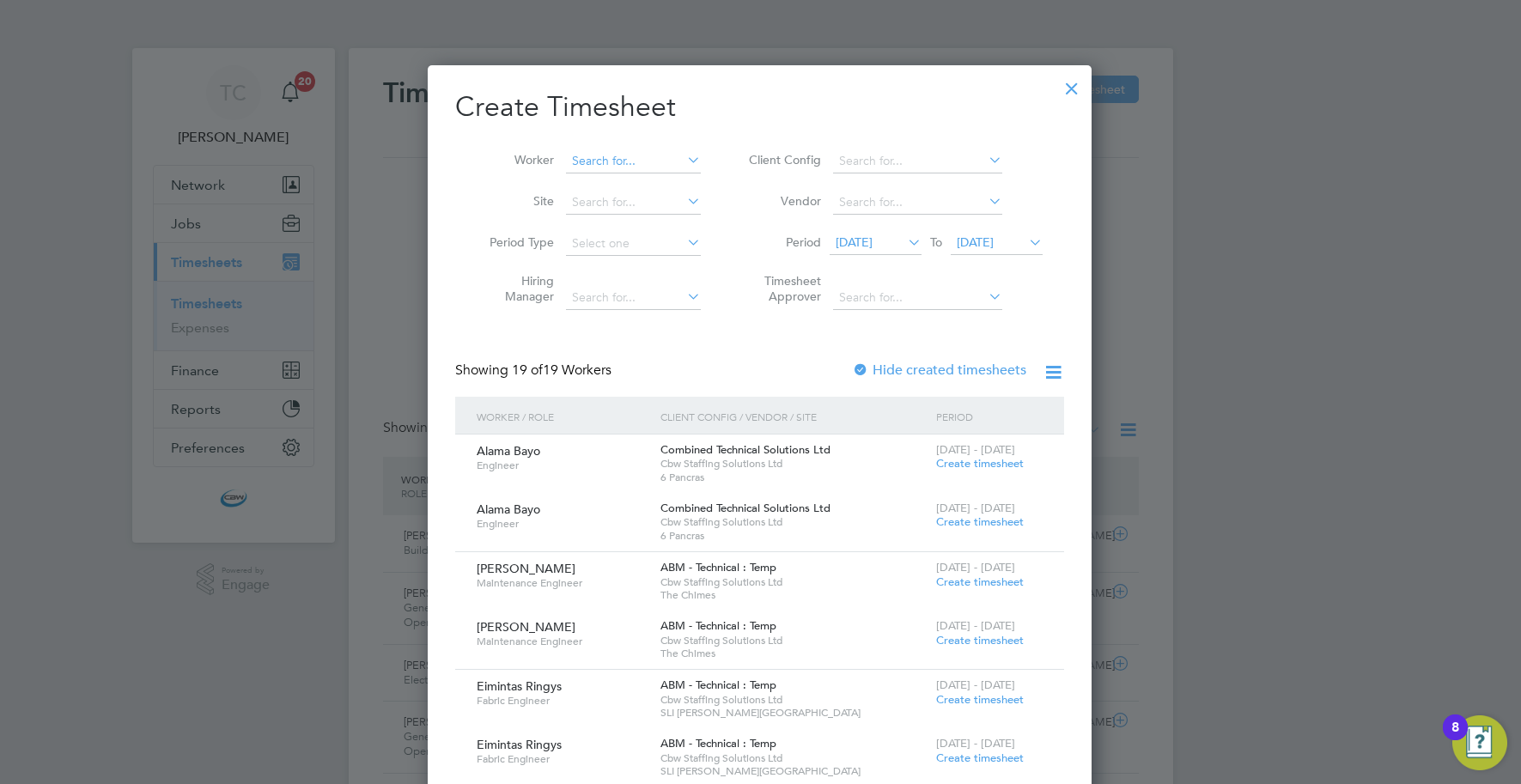
click at [641, 163] on input at bounding box center [633, 161] width 135 height 24
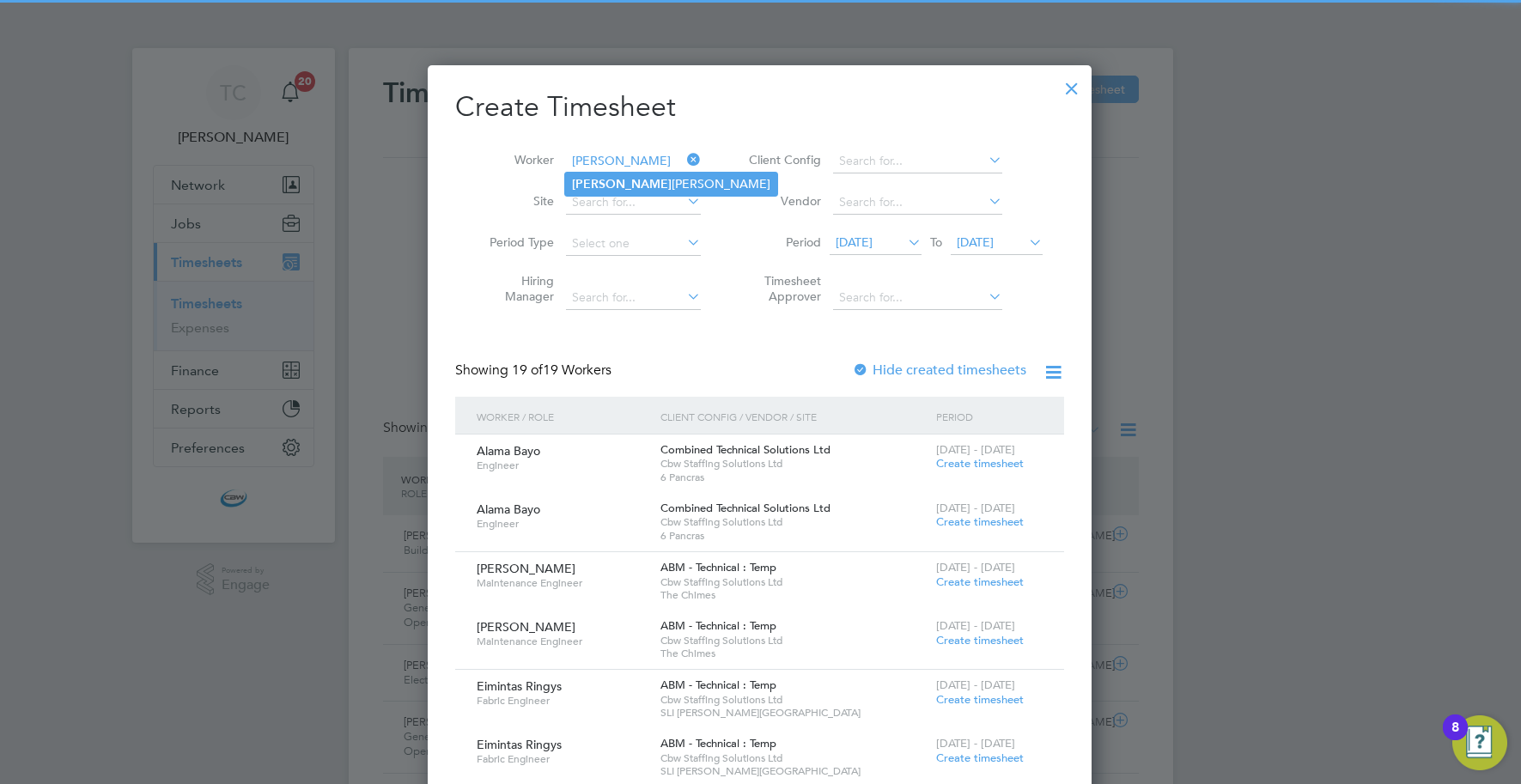
click at [634, 192] on li "[PERSON_NAME]" at bounding box center [672, 183] width 212 height 23
type input "[PERSON_NAME]"
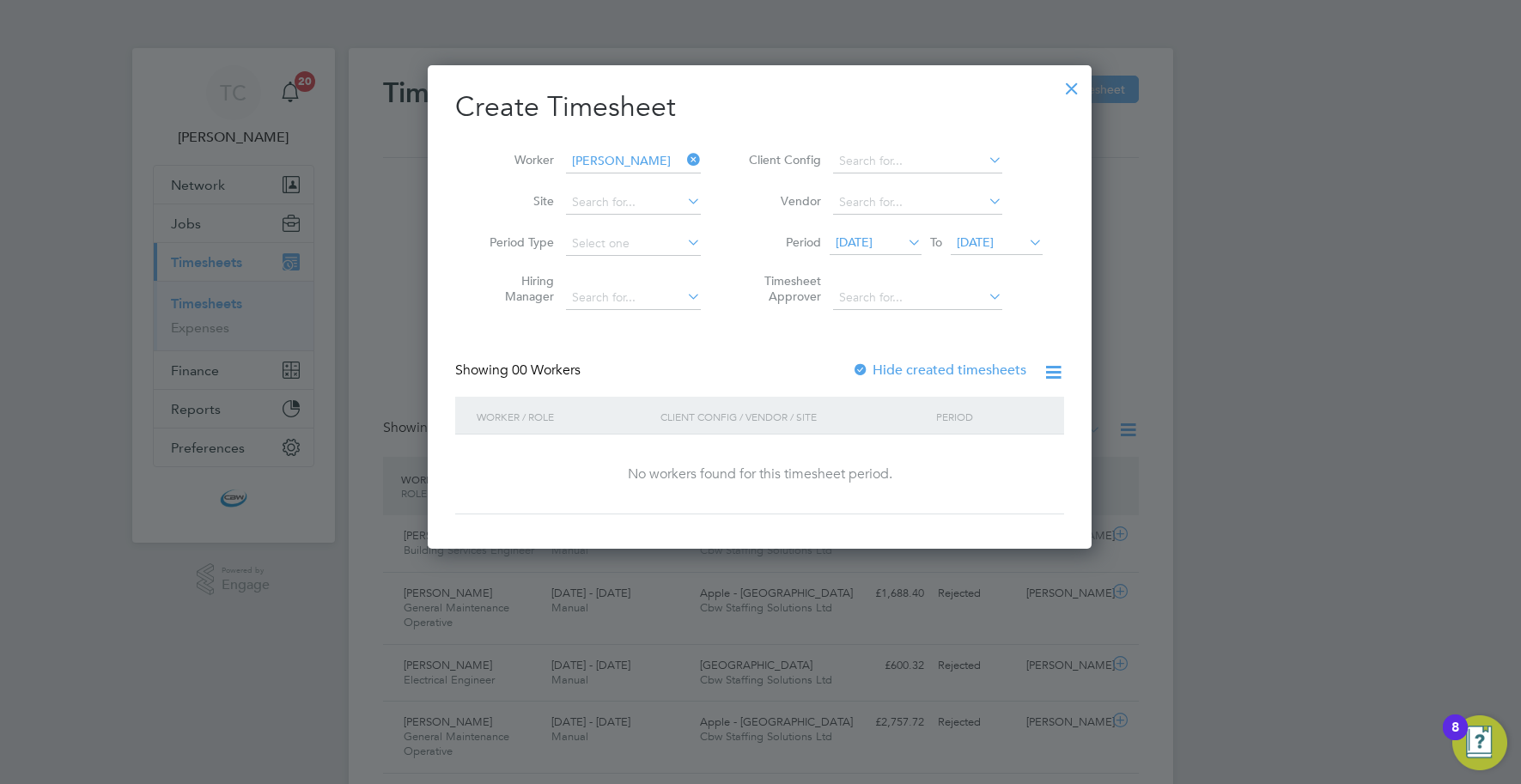
click at [984, 237] on span "[DATE]" at bounding box center [975, 242] width 37 height 16
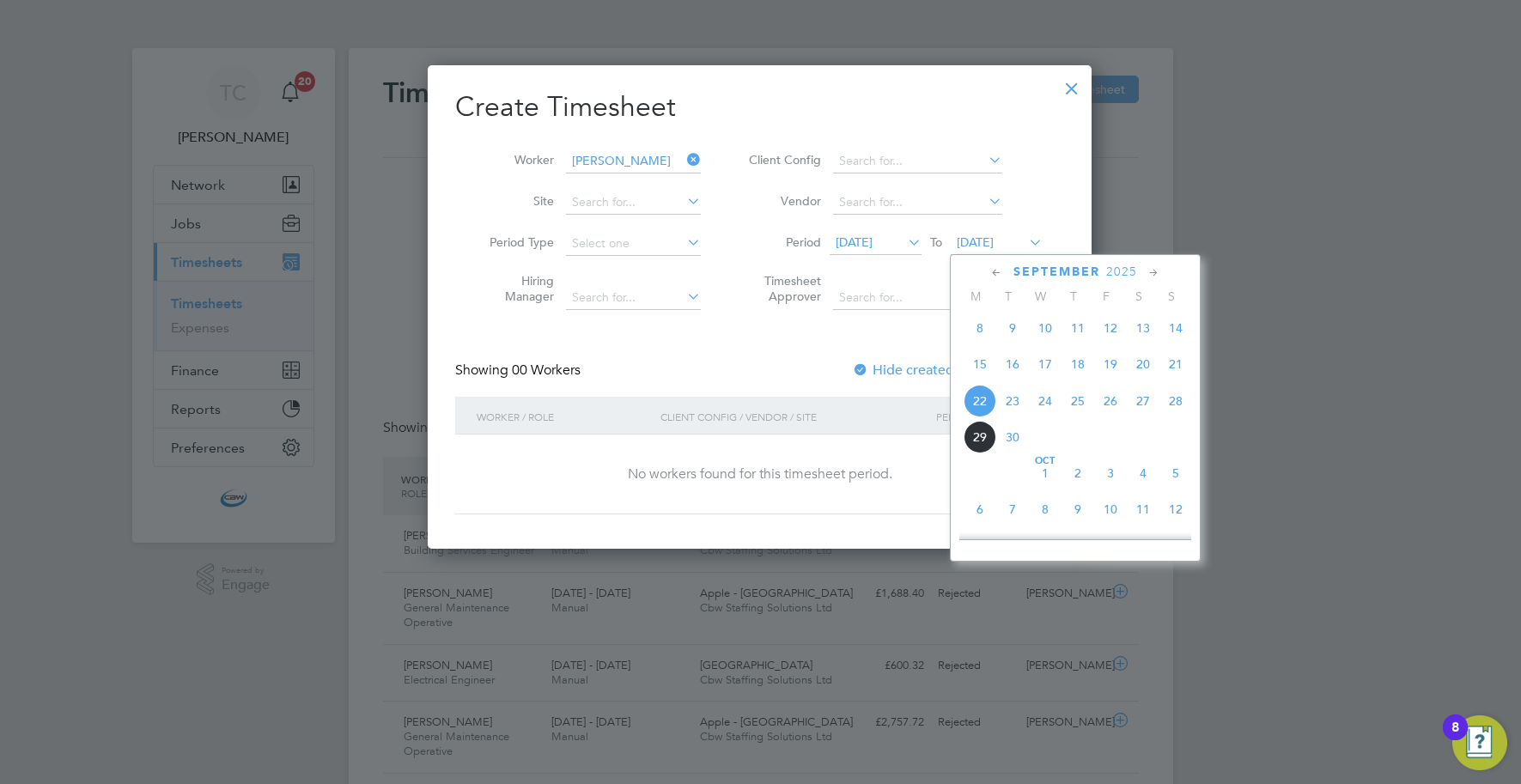
click at [1102, 404] on span "26" at bounding box center [1110, 400] width 33 height 33
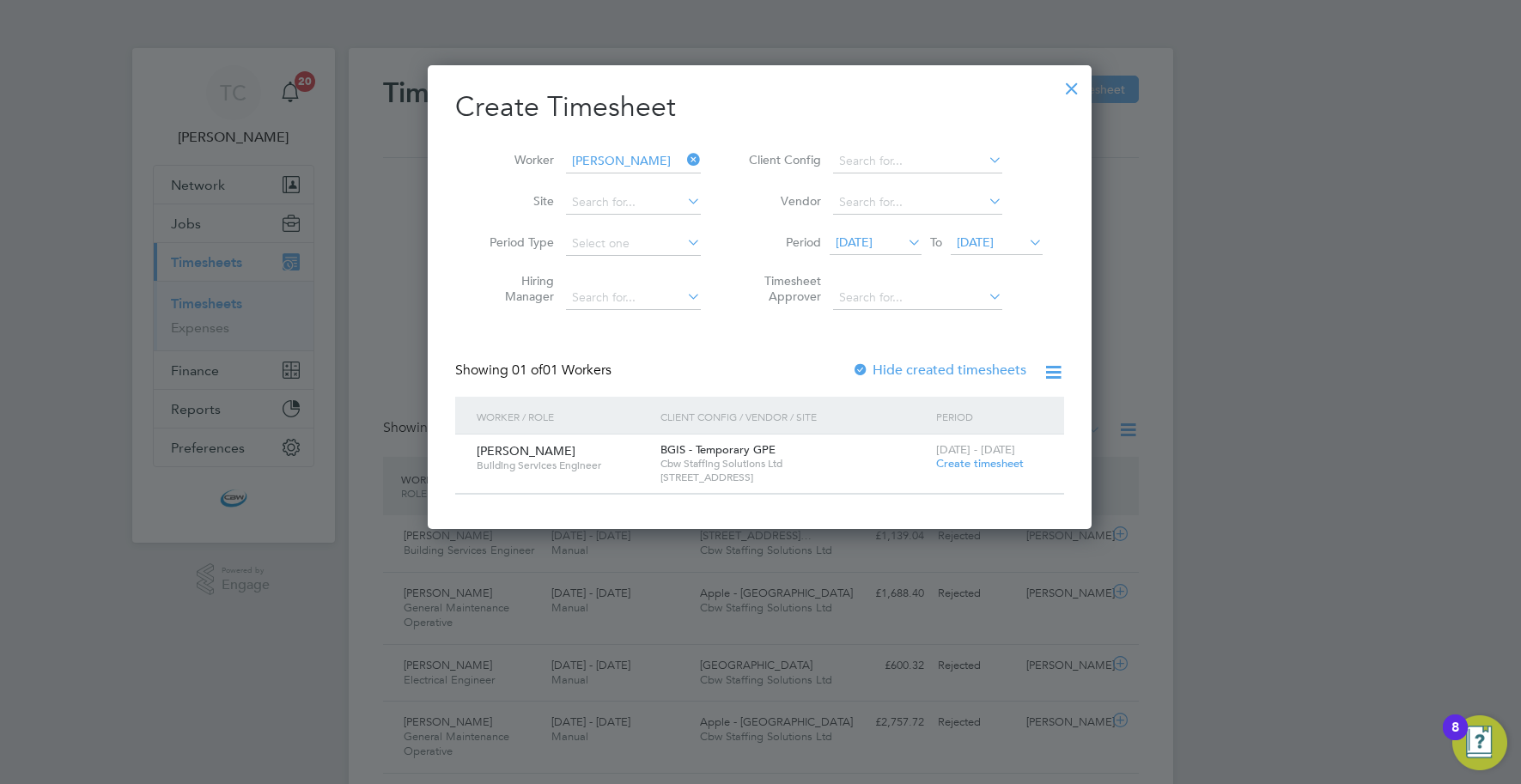
click at [950, 464] on span "Create timesheet" at bounding box center [980, 464] width 88 height 15
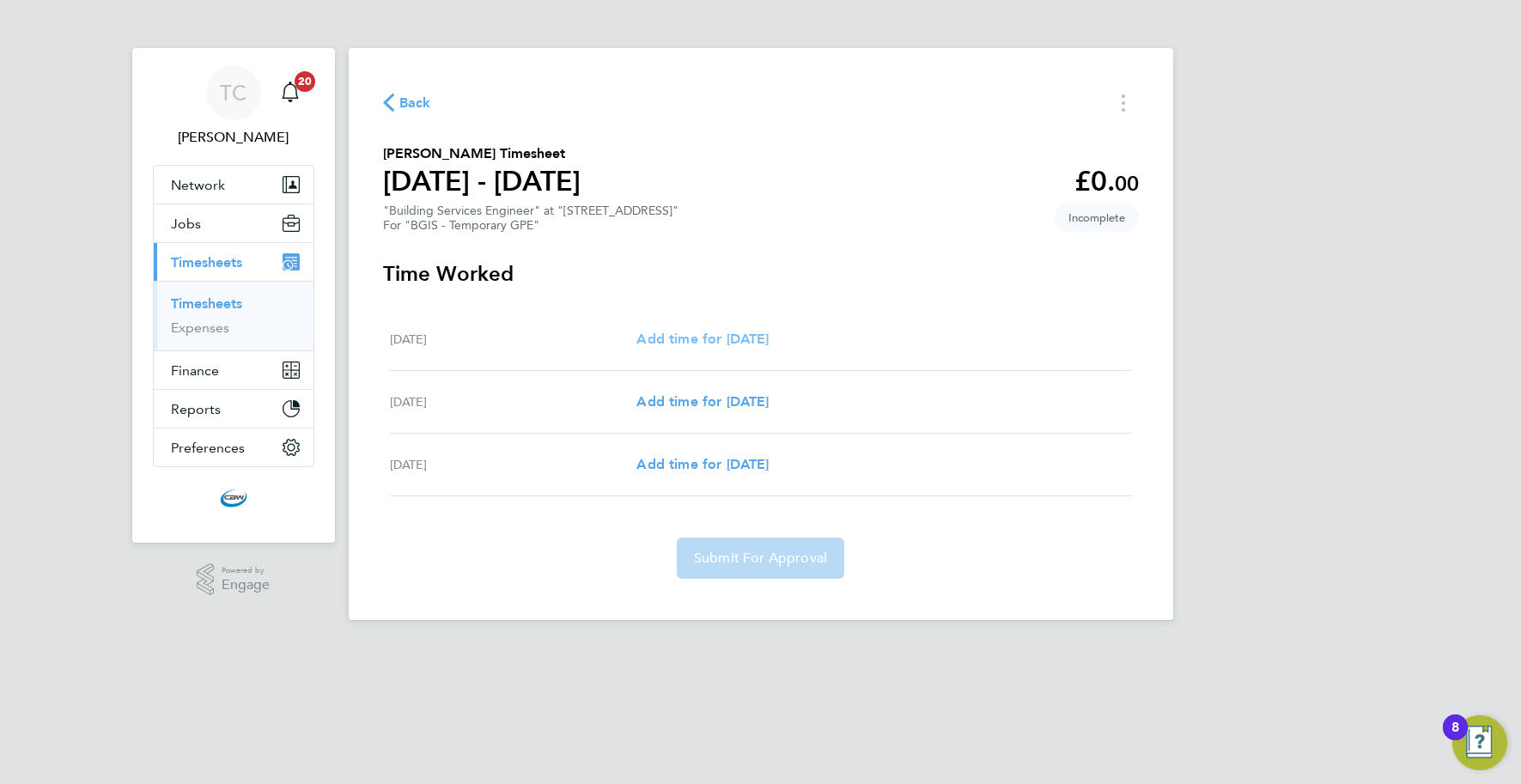
click at [674, 333] on span "Add time for [DATE]" at bounding box center [702, 339] width 132 height 17
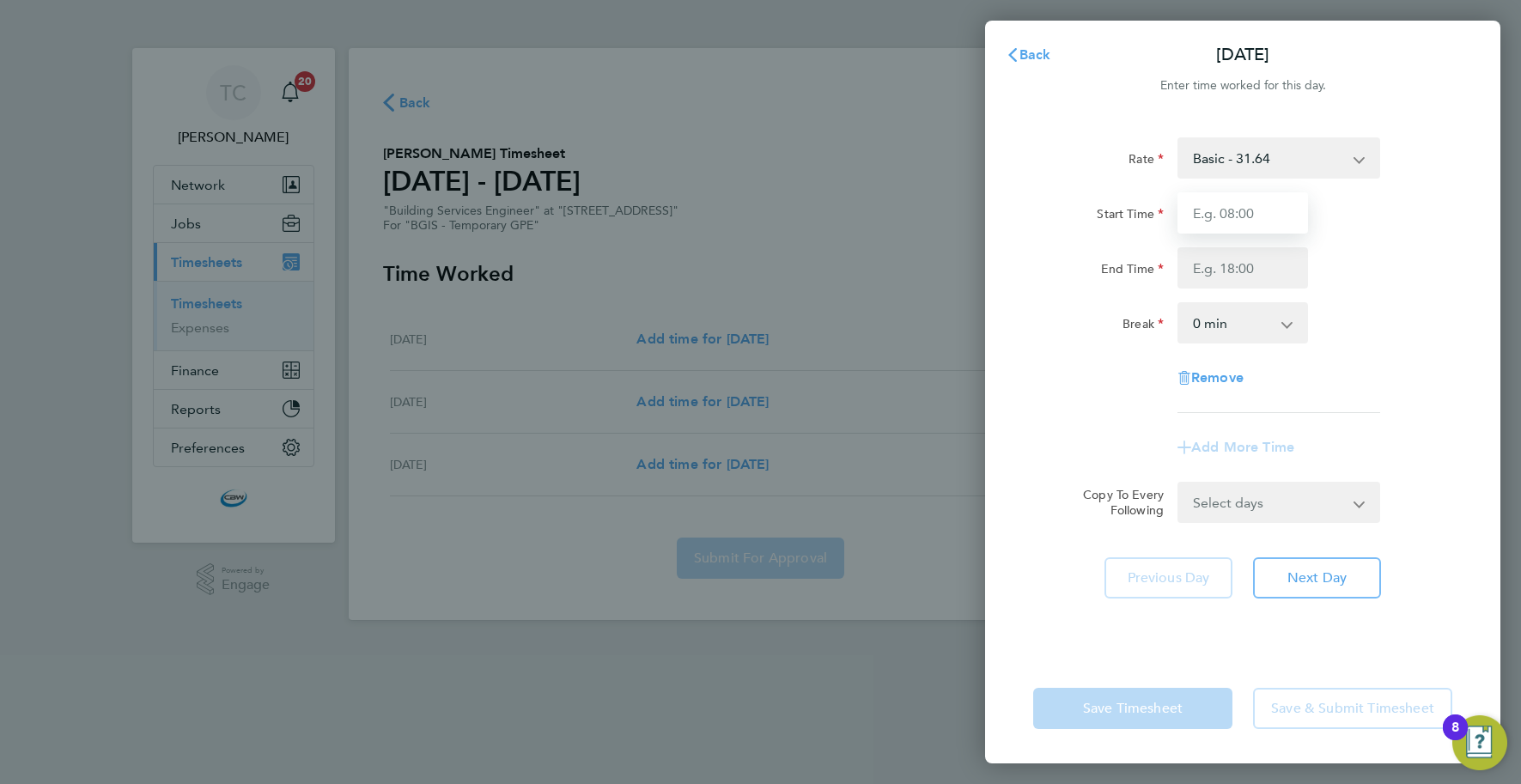
click at [1241, 212] on input "Start Time" at bounding box center [1243, 213] width 130 height 41
type input "07:00"
click at [1222, 270] on input "End Time" at bounding box center [1243, 268] width 130 height 41
type input "19:00"
click at [1227, 329] on select "0 min 15 min 30 min 45 min 60 min 75 min 90 min" at bounding box center [1232, 322] width 106 height 38
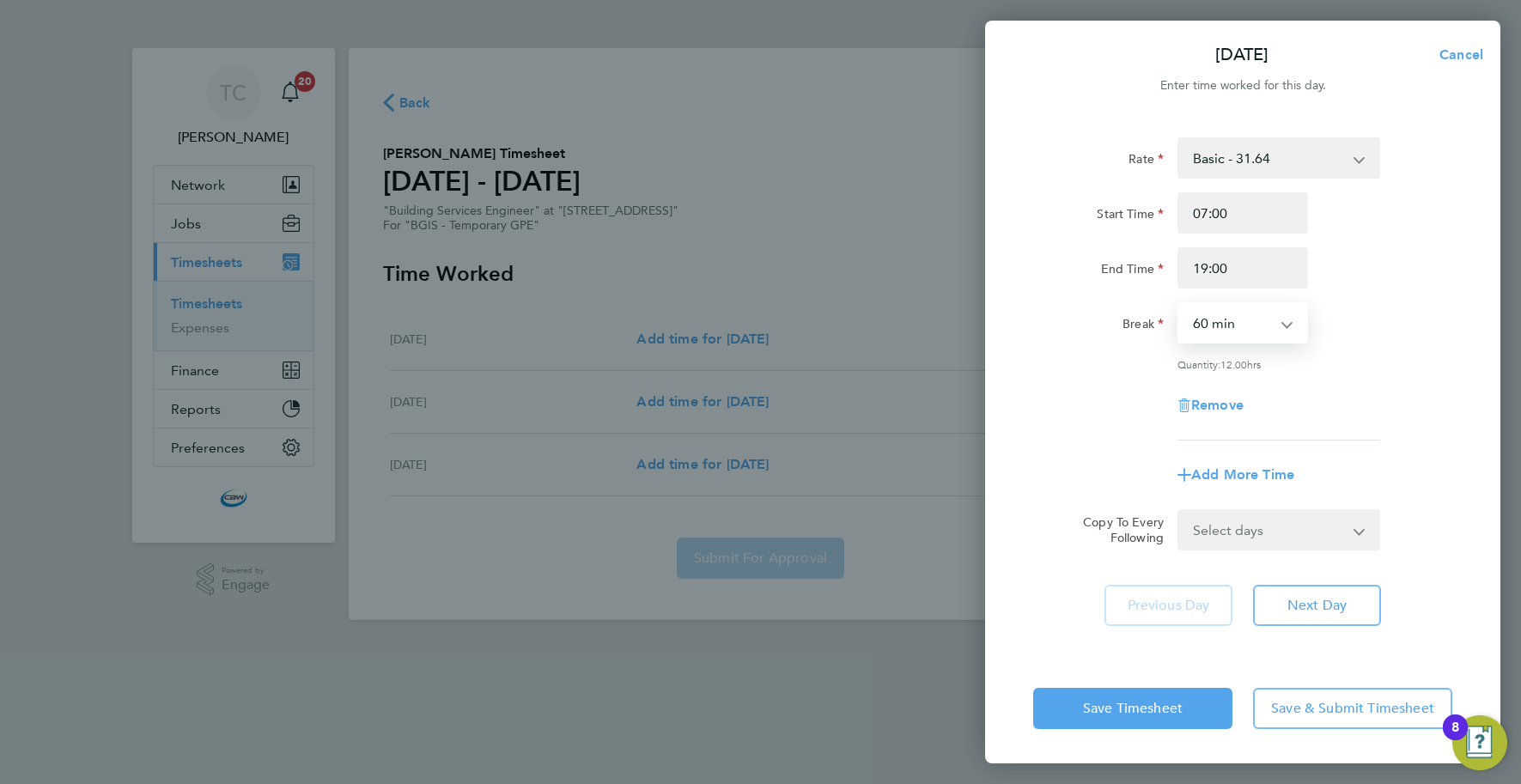
click at [1179, 304] on select "0 min 15 min 30 min 45 min 60 min 75 min 90 min" at bounding box center [1232, 322] width 106 height 38
click at [1227, 338] on select "0 min 15 min 30 min 45 min 60 min 75 min 90 min" at bounding box center [1232, 322] width 106 height 38
select select "0"
click at [1179, 304] on select "0 min 15 min 30 min 45 min 60 min 75 min 90 min" at bounding box center [1232, 322] width 106 height 38
click at [1253, 534] on select "Select days Day [DATE] [DATE]" at bounding box center [1270, 530] width 181 height 38
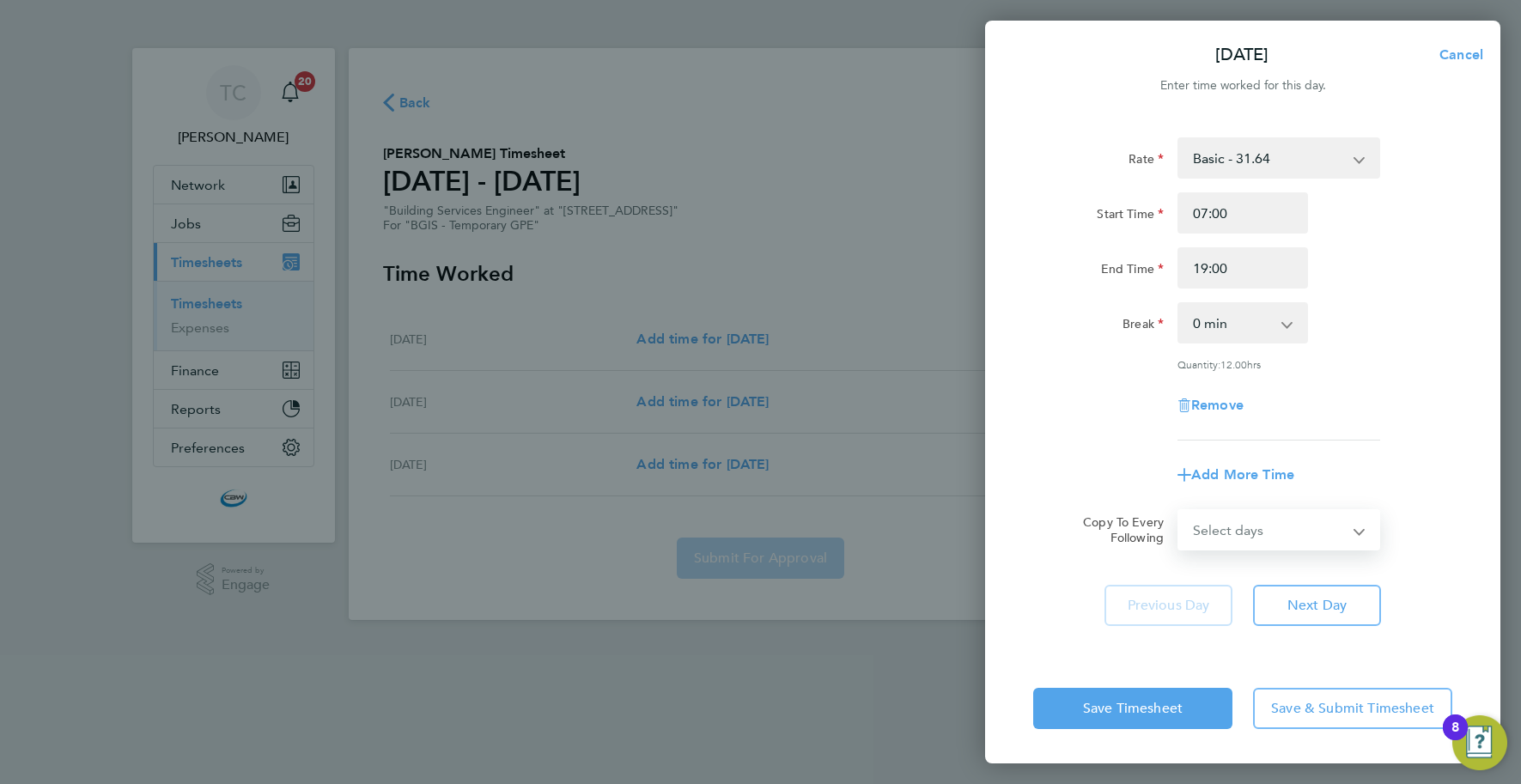
select select "DAY"
click at [1179, 511] on select "Select days Day [DATE] [DATE]" at bounding box center [1270, 530] width 181 height 38
select select "[DATE]"
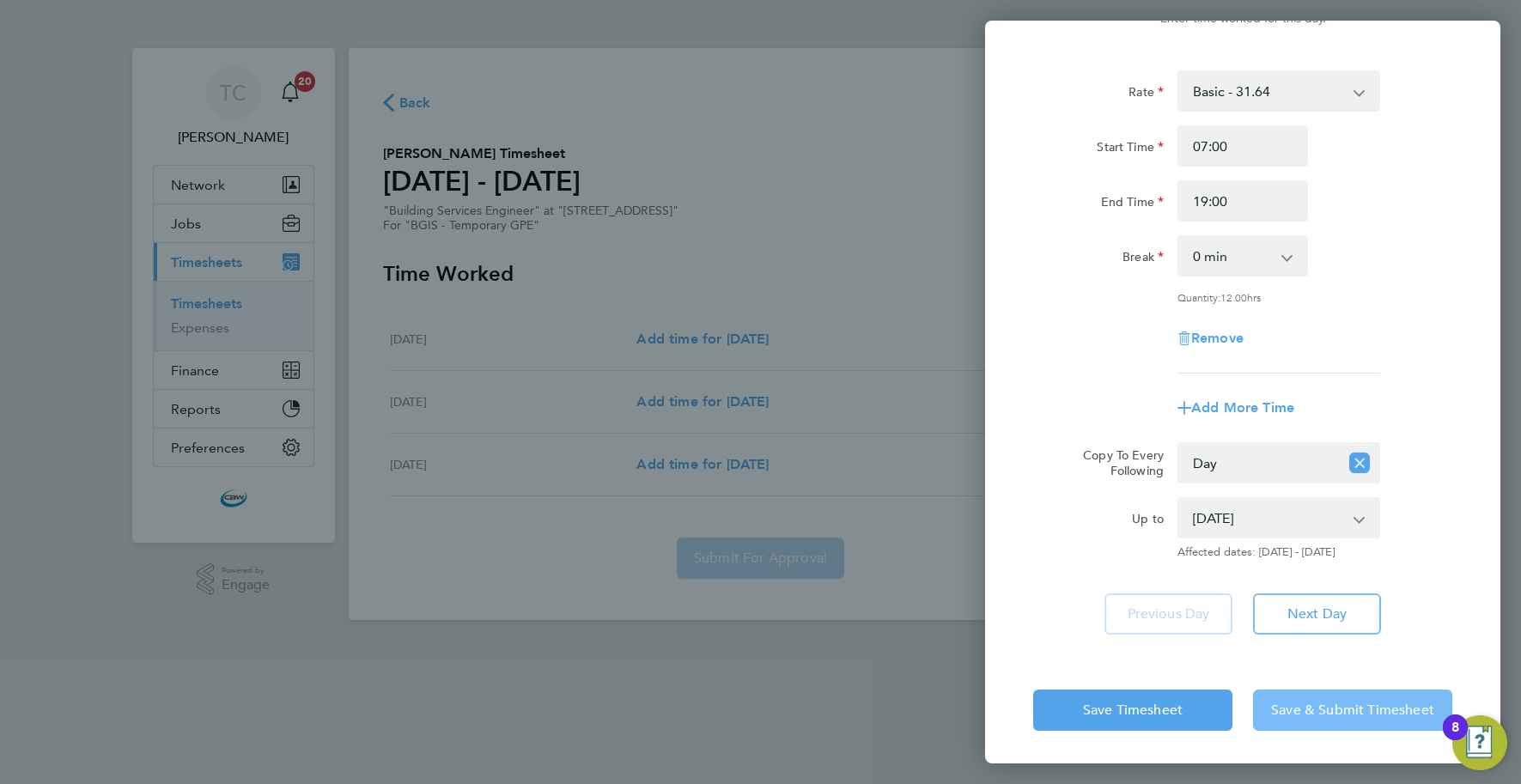
click at [1301, 703] on span "Save & Submit Timesheet" at bounding box center [1352, 710] width 163 height 17
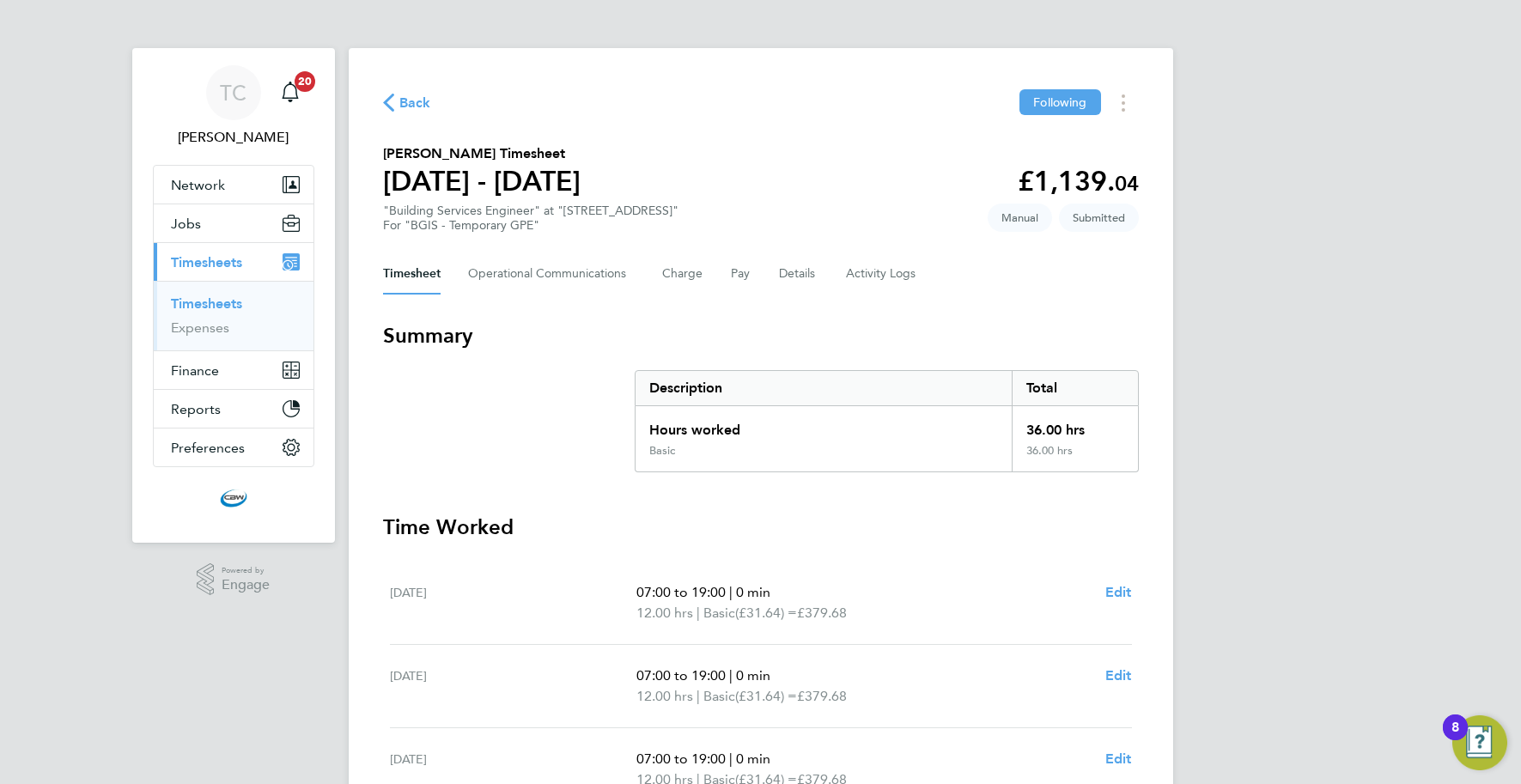
click at [414, 102] on span "Back" at bounding box center [415, 103] width 32 height 20
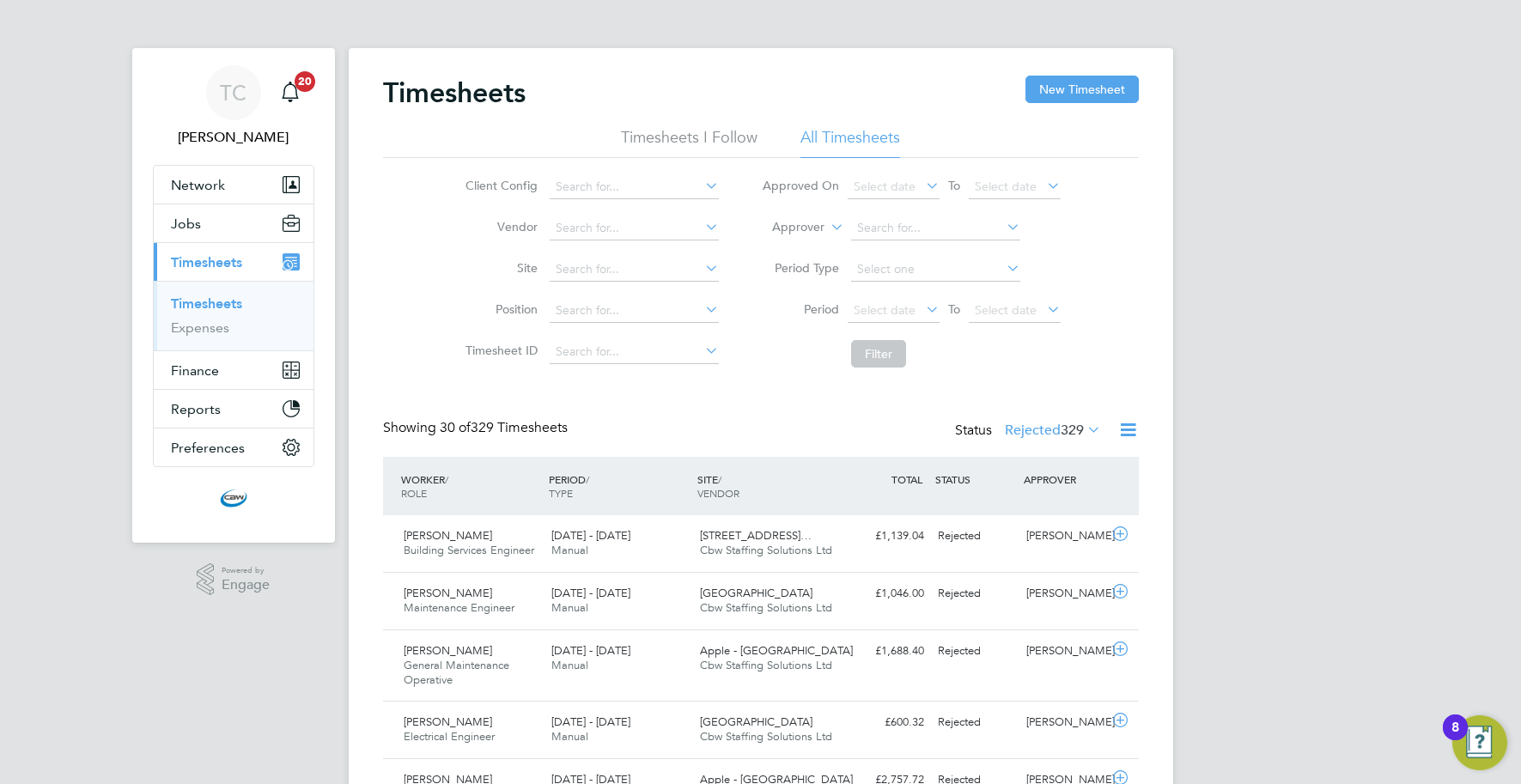
scroll to position [59, 149]
